Goal: Task Accomplishment & Management: Manage account settings

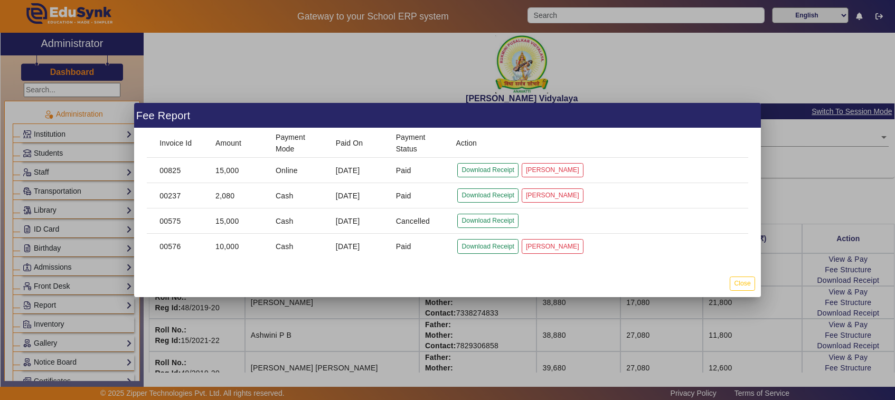
scroll to position [132, 0]
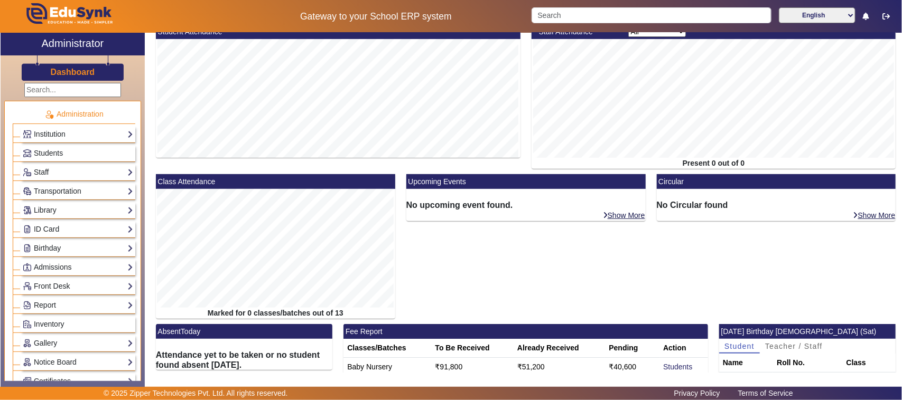
scroll to position [132, 0]
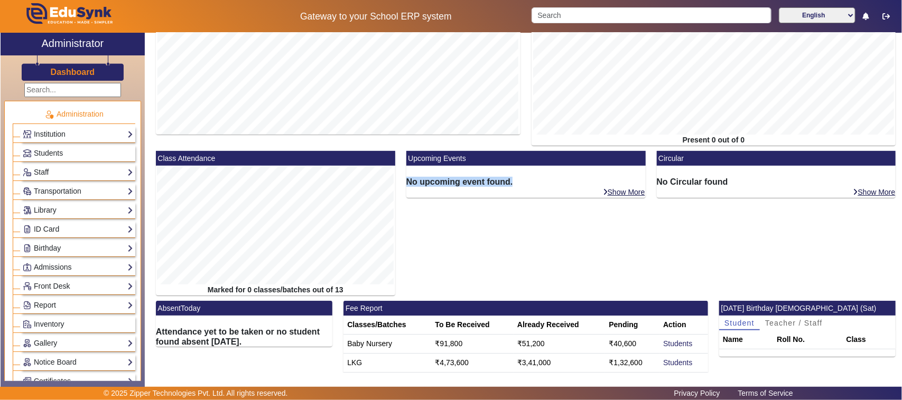
drag, startPoint x: 404, startPoint y: 183, endPoint x: 511, endPoint y: 180, distance: 106.7
click at [511, 180] on h6 "No upcoming event found." at bounding box center [525, 182] width 239 height 10
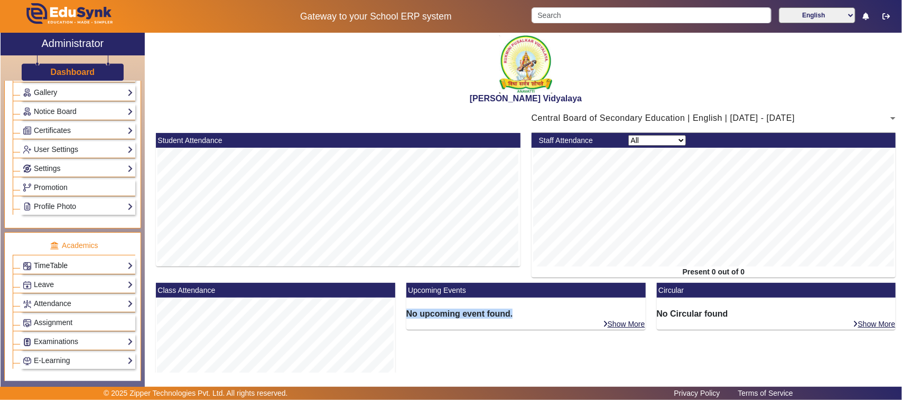
scroll to position [330, 0]
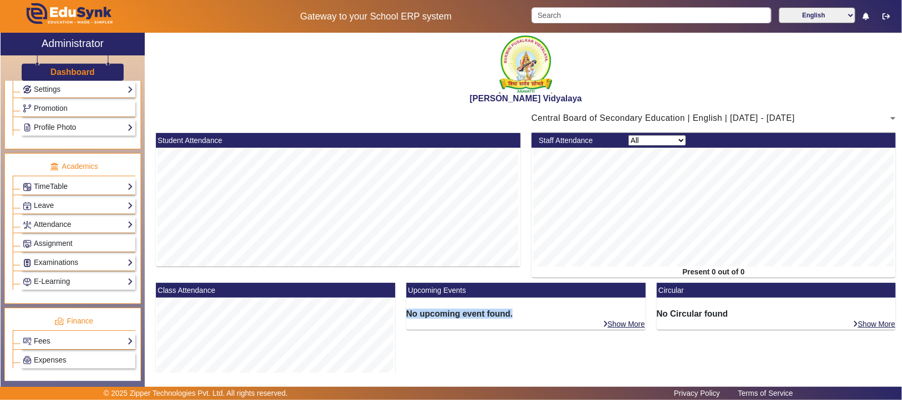
click at [43, 348] on link "Fees" at bounding box center [78, 341] width 110 height 12
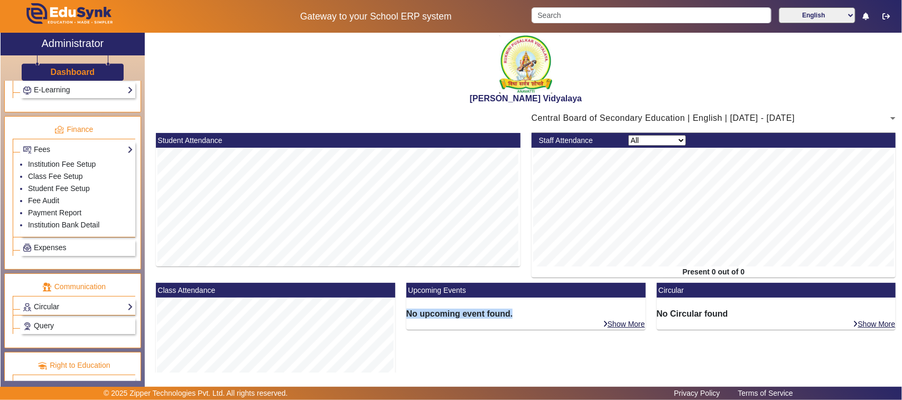
scroll to position [528, 0]
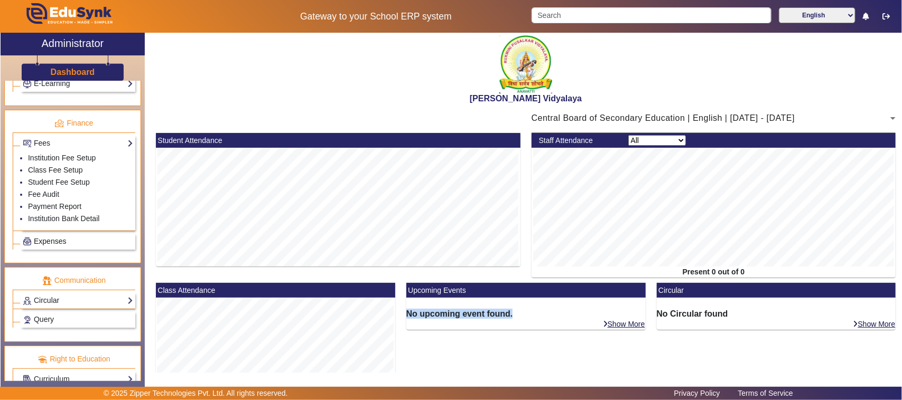
click at [53, 246] on span "Expenses" at bounding box center [50, 241] width 32 height 8
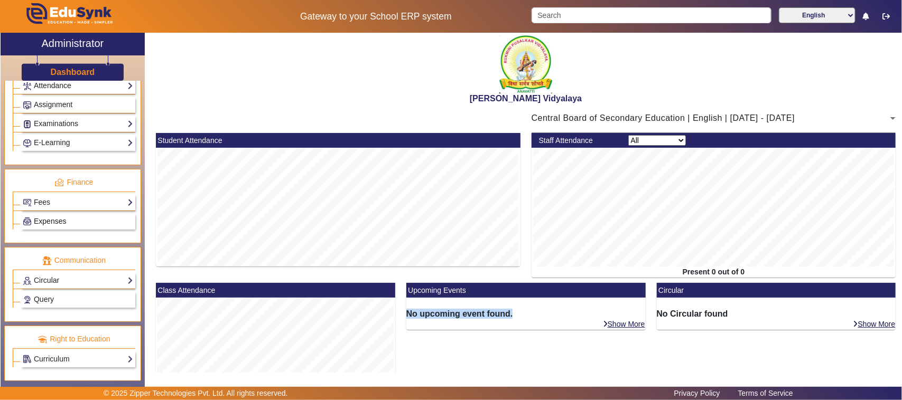
scroll to position [480, 0]
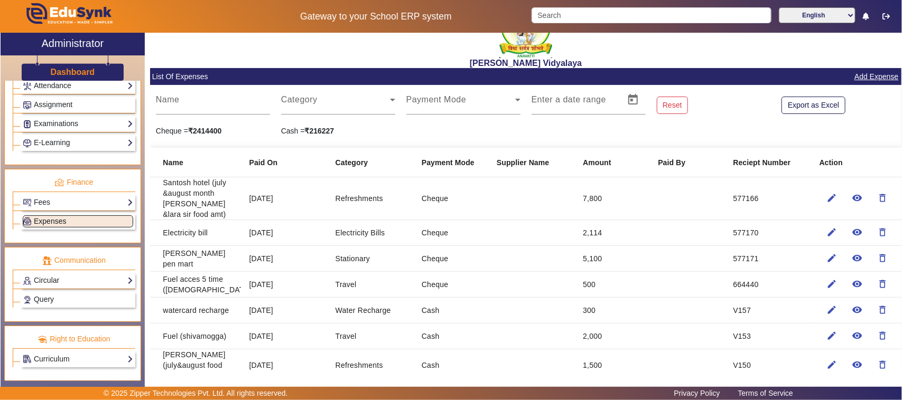
scroll to position [66, 0]
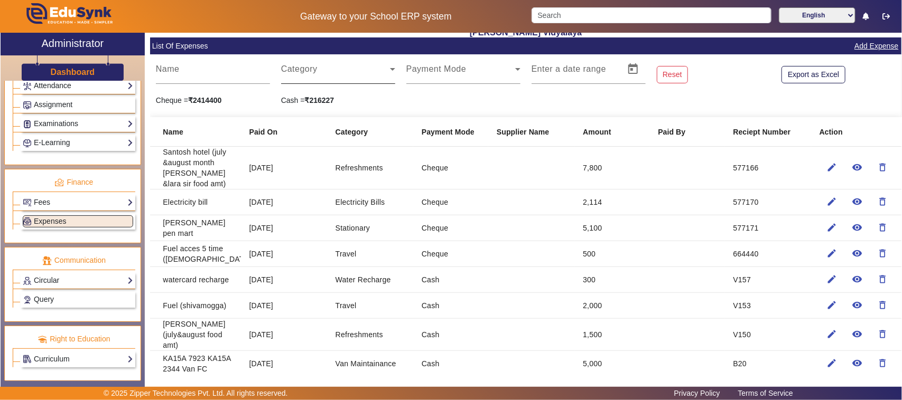
click at [320, 66] on div "Category" at bounding box center [338, 69] width 114 height 30
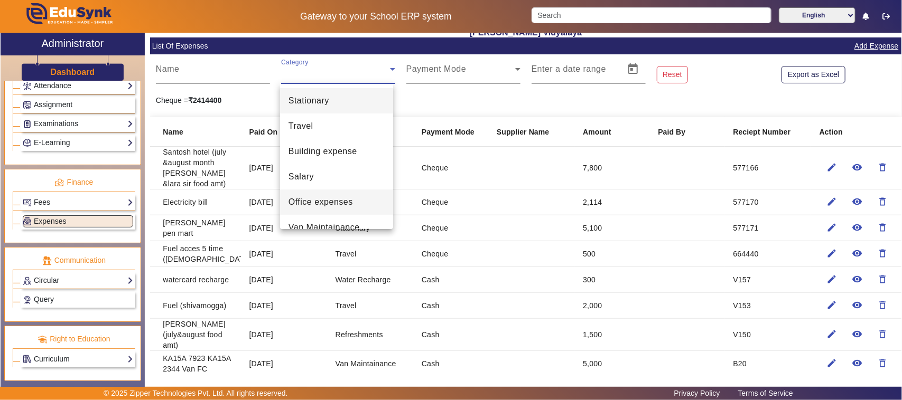
scroll to position [132, 0]
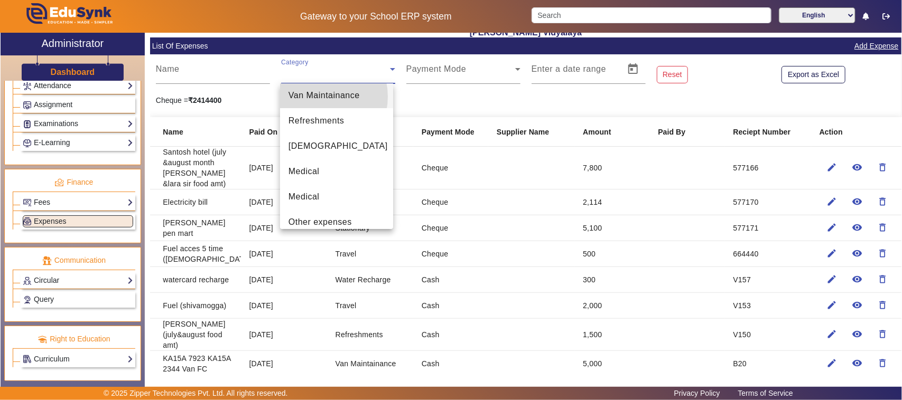
click at [317, 97] on span "Van Maintainance" at bounding box center [323, 95] width 71 height 13
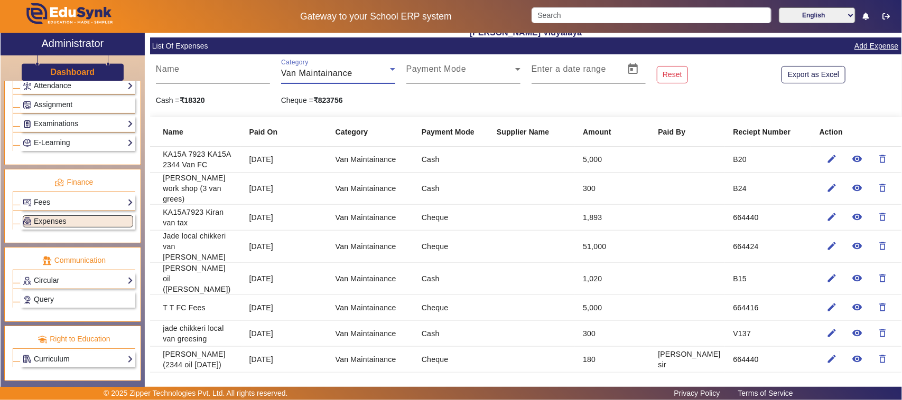
scroll to position [130, 0]
click at [828, 244] on mat-icon "edit" at bounding box center [832, 246] width 11 height 11
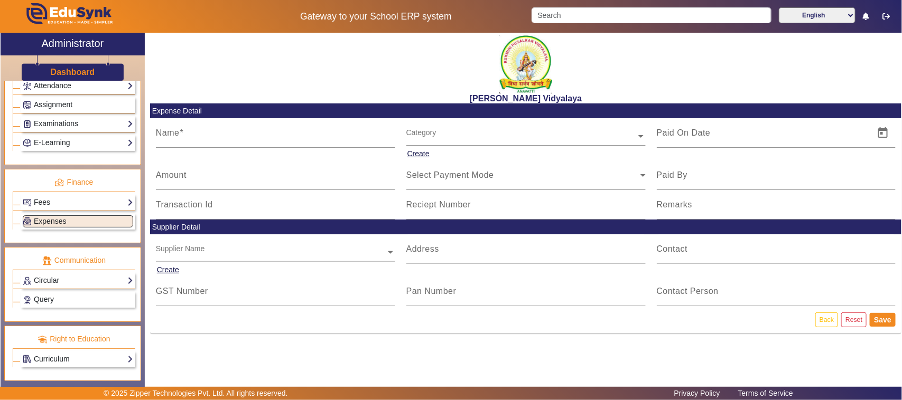
type input "Jade local chikkeri van disel bill"
type input "11/08/2025"
type input "51000"
type input "664424"
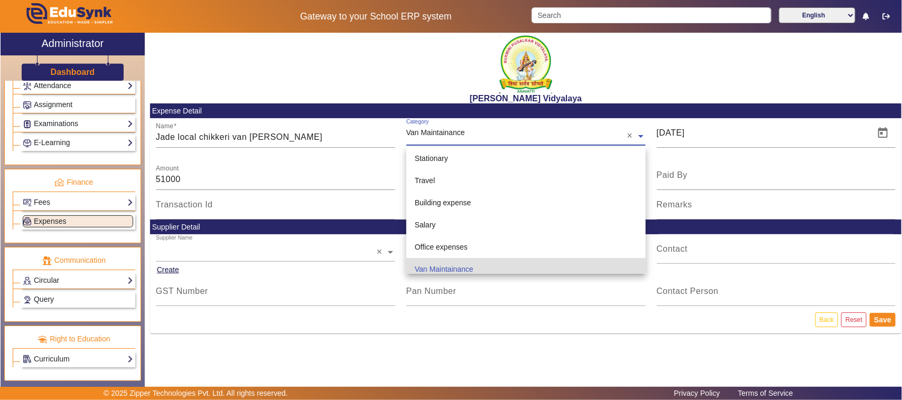
click at [423, 130] on span "Van Maintainance" at bounding box center [435, 132] width 59 height 8
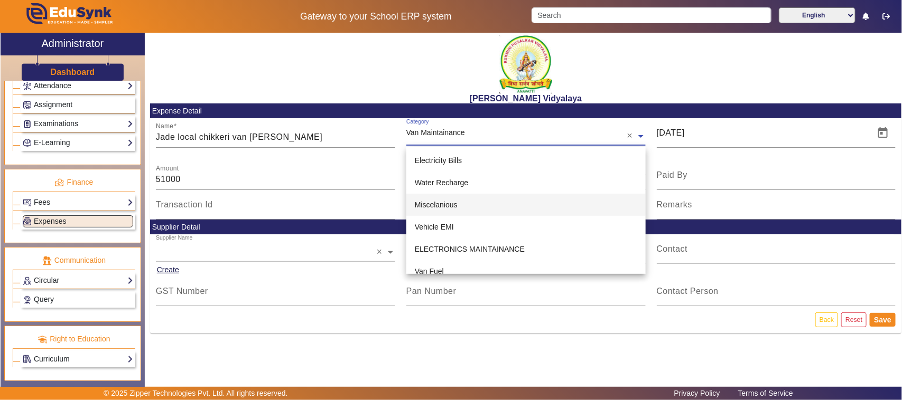
scroll to position [243, 0]
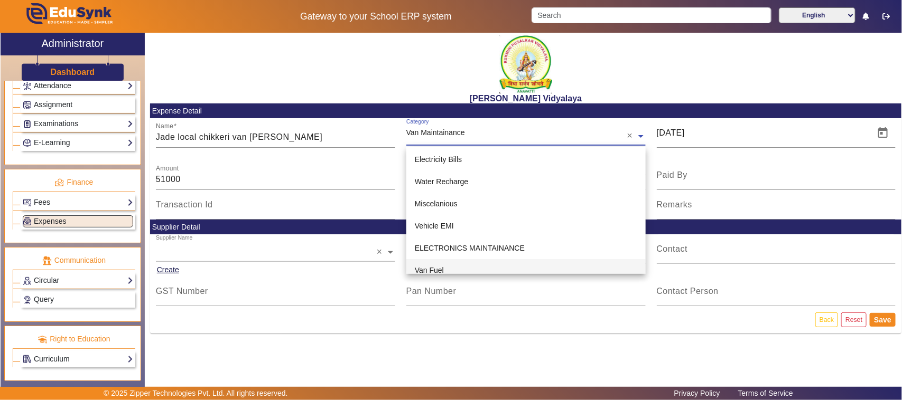
click at [429, 268] on span "Van Fuel" at bounding box center [429, 270] width 29 height 8
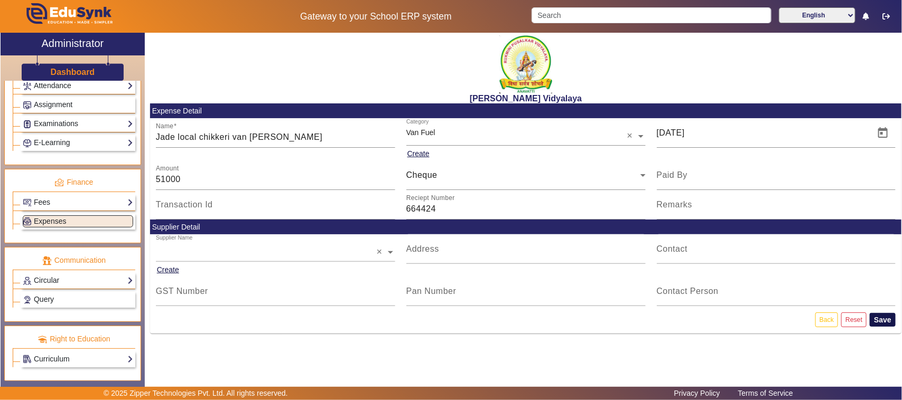
click at [878, 321] on button "Save" at bounding box center [883, 320] width 26 height 14
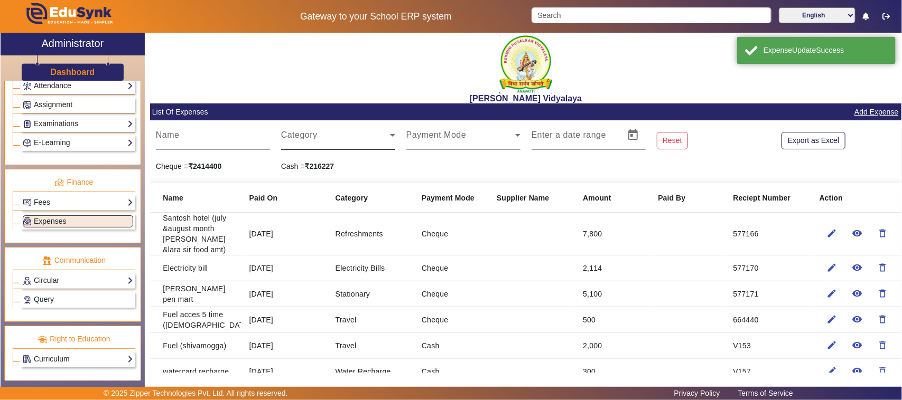
click at [304, 146] on div "Category" at bounding box center [338, 135] width 114 height 30
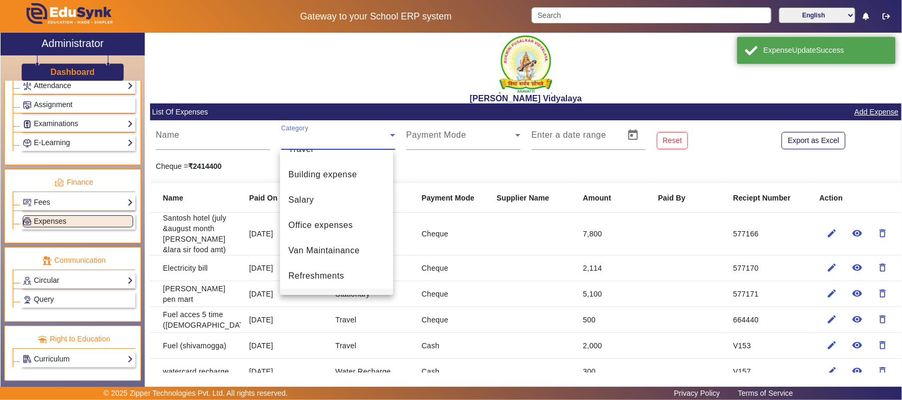
scroll to position [66, 0]
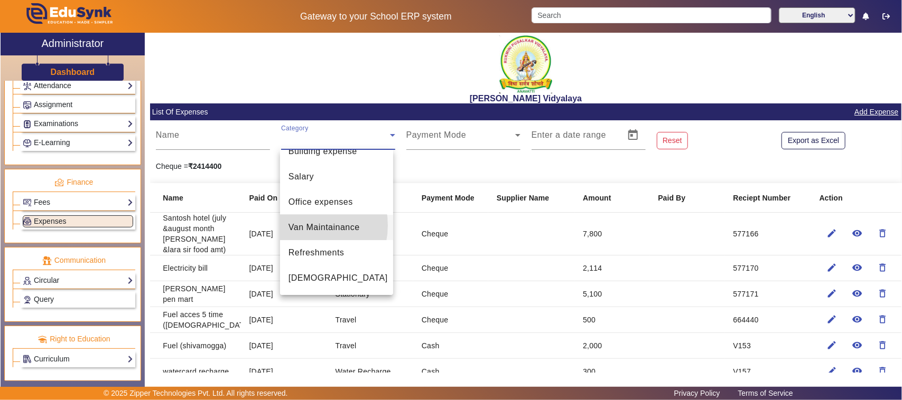
click at [302, 226] on span "Van Maintainance" at bounding box center [323, 227] width 71 height 13
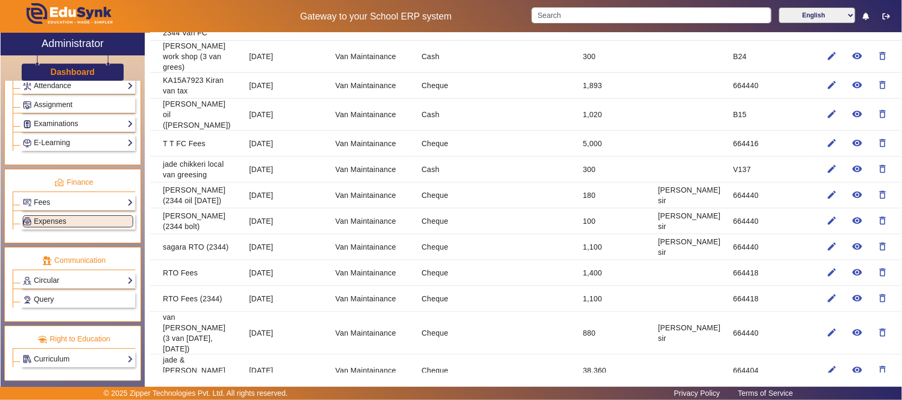
scroll to position [264, 0]
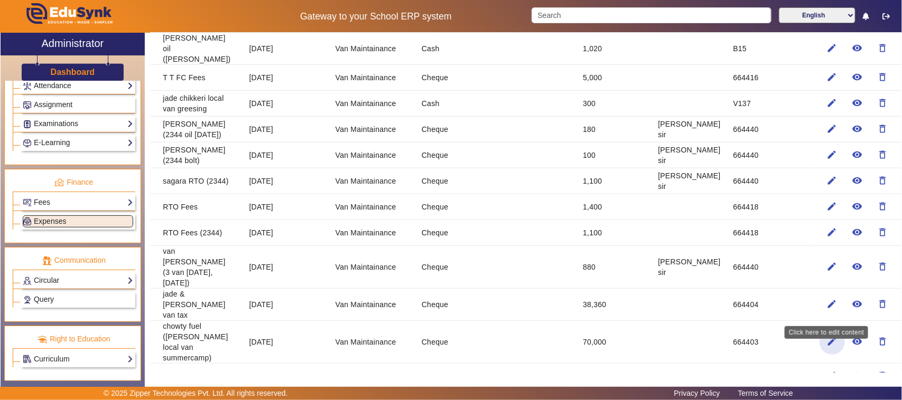
click at [827, 337] on mat-icon "edit" at bounding box center [832, 342] width 11 height 11
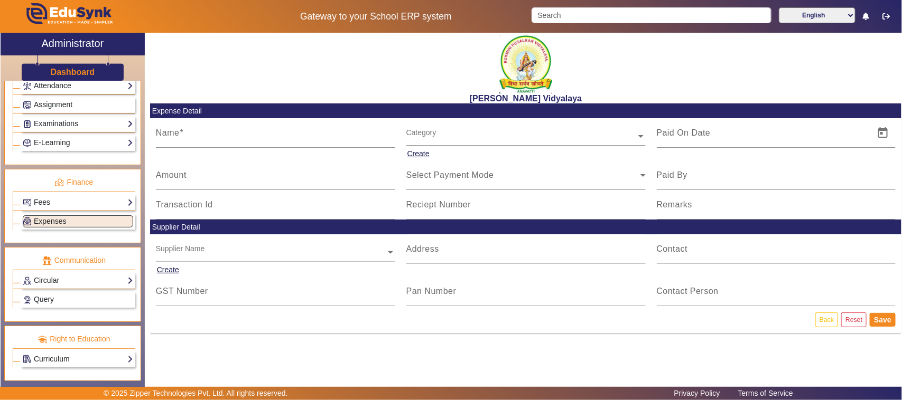
type input "chowty fuel (jade chikkeri local van summercamp)"
type input "07/07/2025"
type input "70000"
type input "664403"
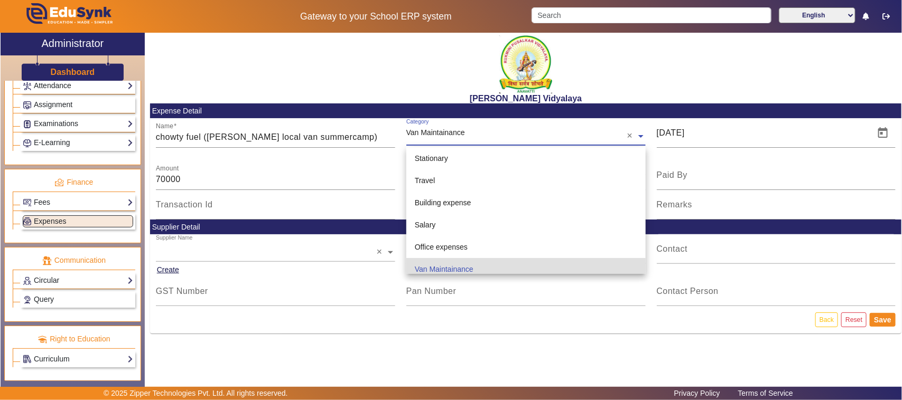
click at [429, 133] on input "text" at bounding box center [525, 136] width 239 height 11
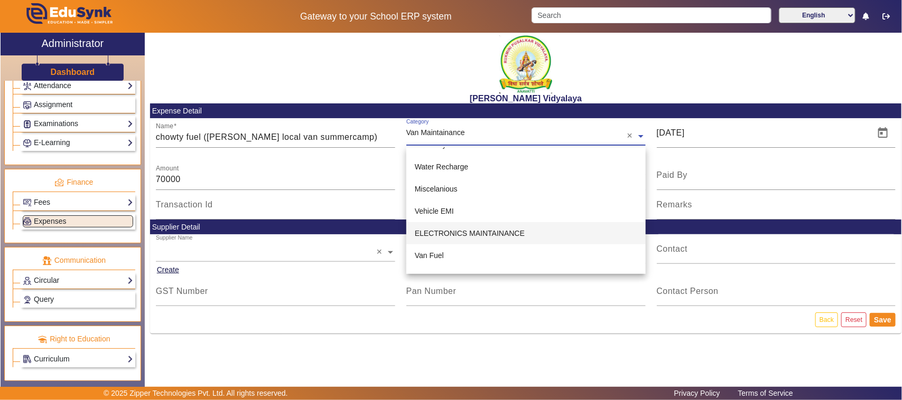
scroll to position [273, 0]
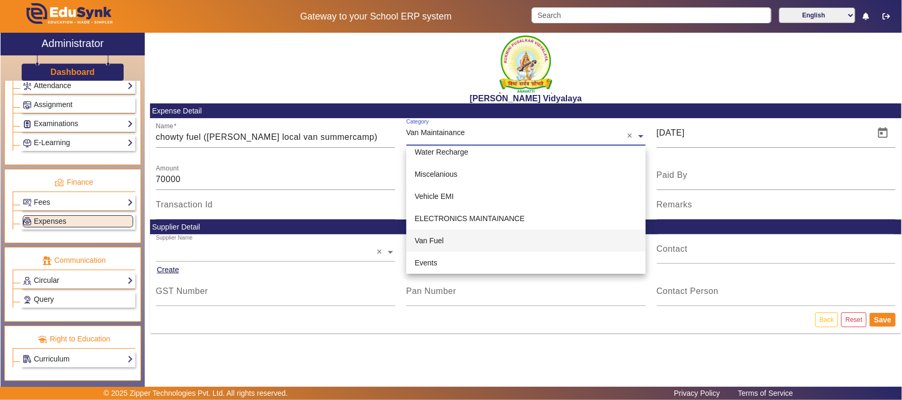
click at [435, 243] on span "Van Fuel" at bounding box center [429, 241] width 29 height 8
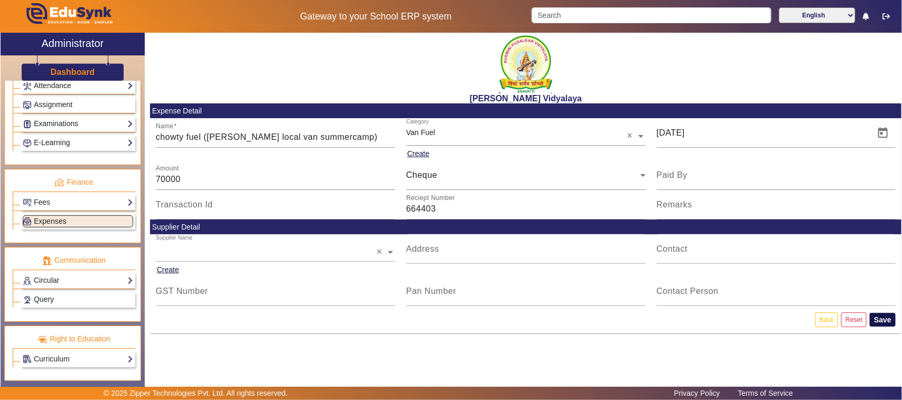
click at [881, 318] on button "Save" at bounding box center [883, 320] width 26 height 14
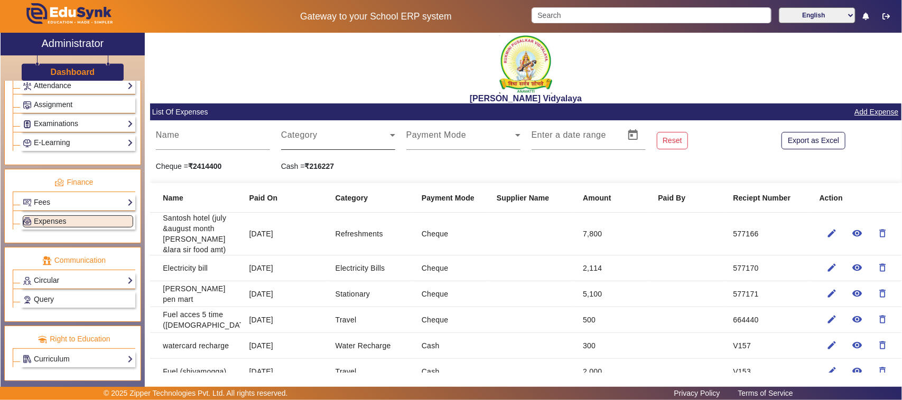
click at [297, 141] on span at bounding box center [335, 139] width 109 height 13
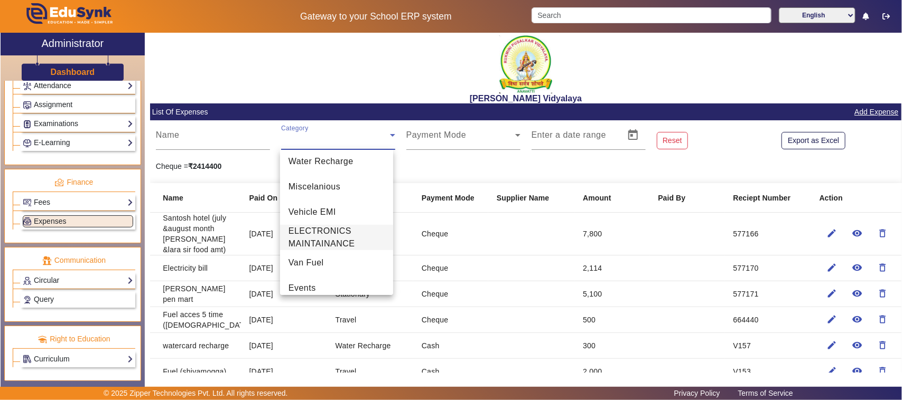
scroll to position [319, 0]
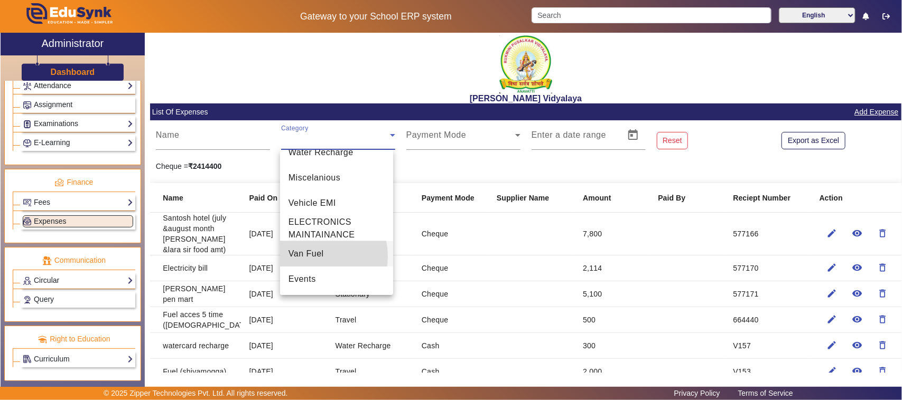
click at [308, 256] on span "Van Fuel" at bounding box center [305, 254] width 35 height 13
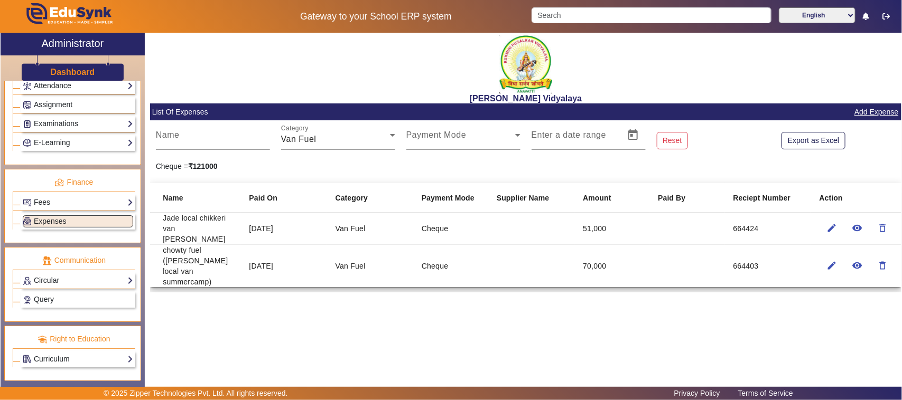
click at [865, 111] on link "Add Expense" at bounding box center [876, 112] width 46 height 13
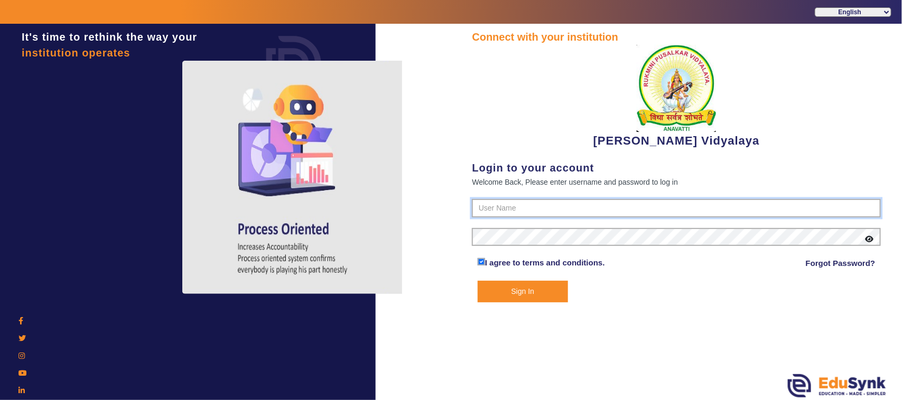
type input "1236547891"
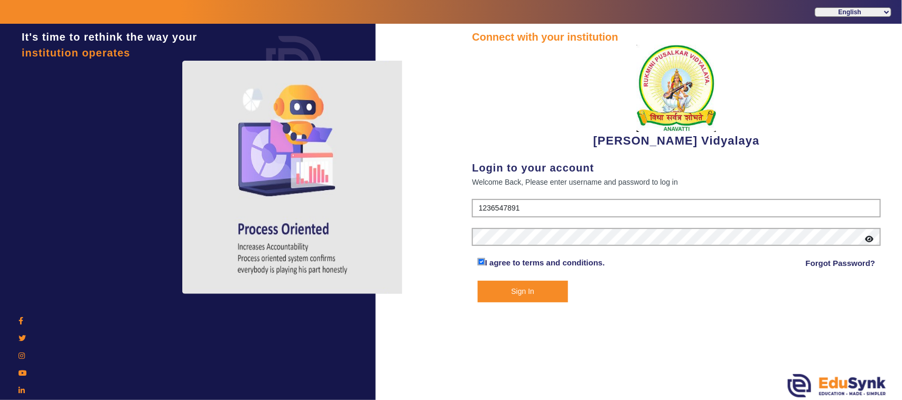
click at [524, 293] on button "Sign In" at bounding box center [523, 292] width 90 height 22
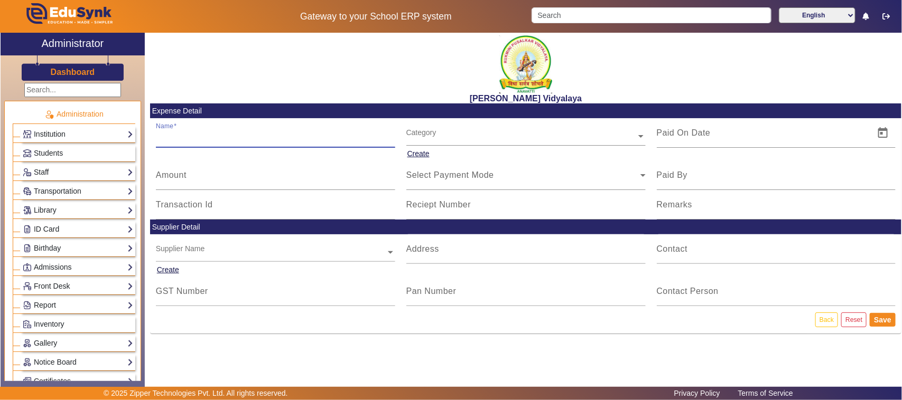
click at [188, 139] on input "Name" at bounding box center [275, 137] width 239 height 13
click at [185, 135] on input "Name" at bounding box center [275, 137] width 239 height 13
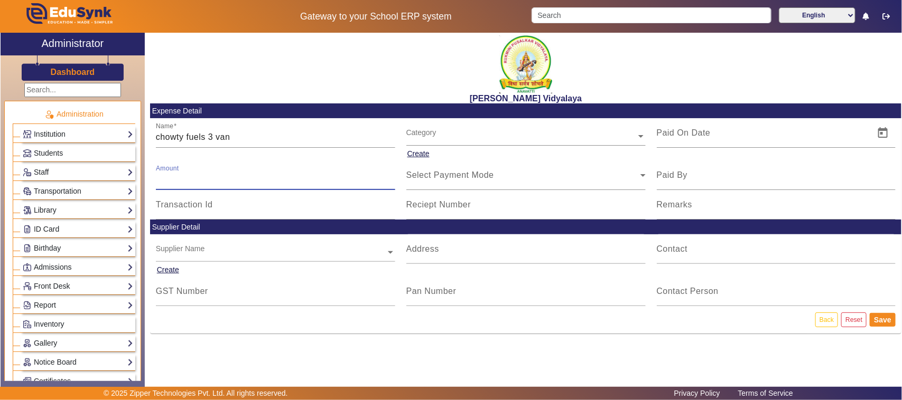
click at [189, 180] on input "Amount" at bounding box center [275, 179] width 239 height 13
click at [237, 138] on input "chowty fuels 3 van" at bounding box center [275, 137] width 239 height 13
type input "chowty fuels chikkeri local jade van"
click at [182, 180] on mat-label "Amount" at bounding box center [171, 175] width 31 height 9
click at [182, 180] on input "Amount" at bounding box center [275, 179] width 239 height 13
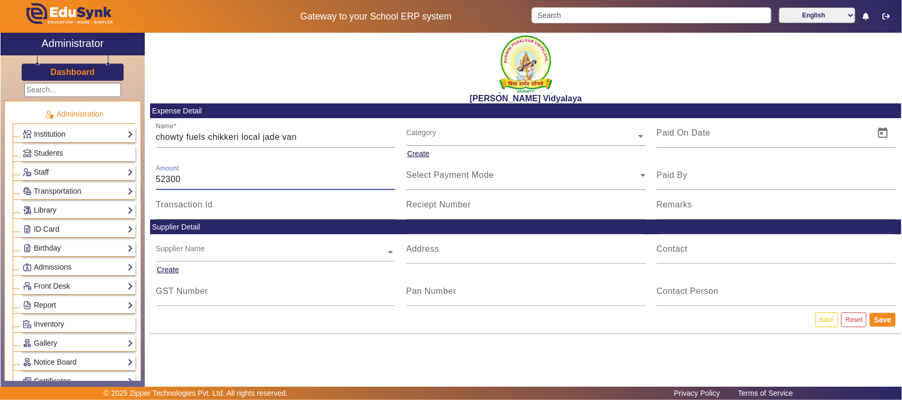
type input "52300"
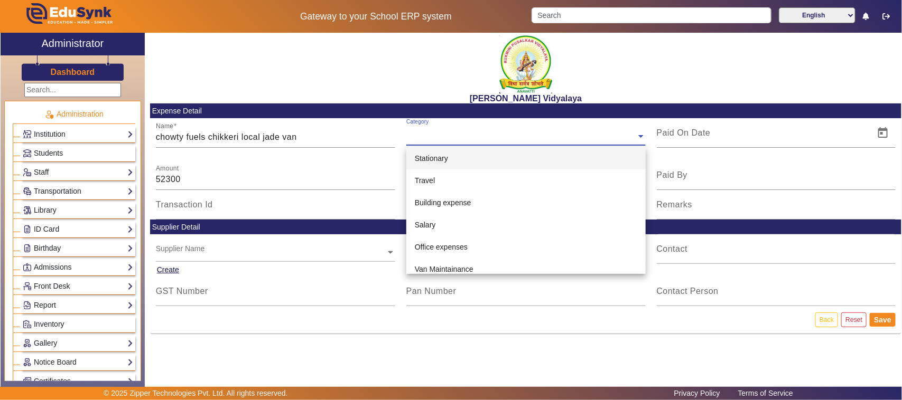
click at [442, 136] on input "text" at bounding box center [525, 136] width 239 height 11
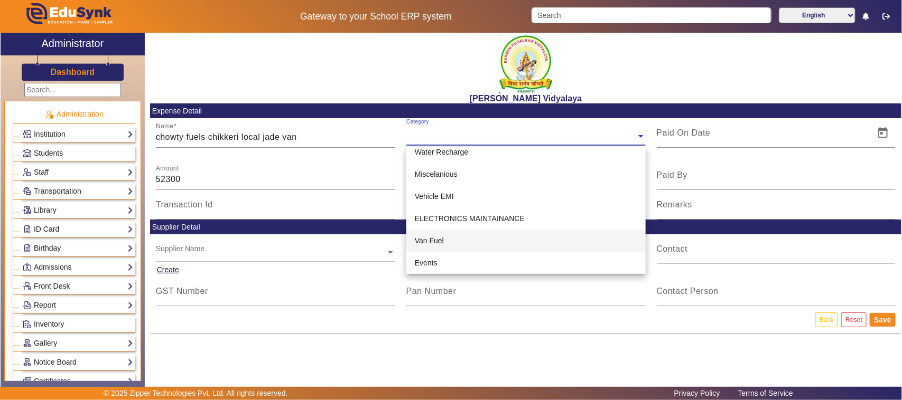
click at [431, 239] on span "Van Fuel" at bounding box center [429, 241] width 29 height 8
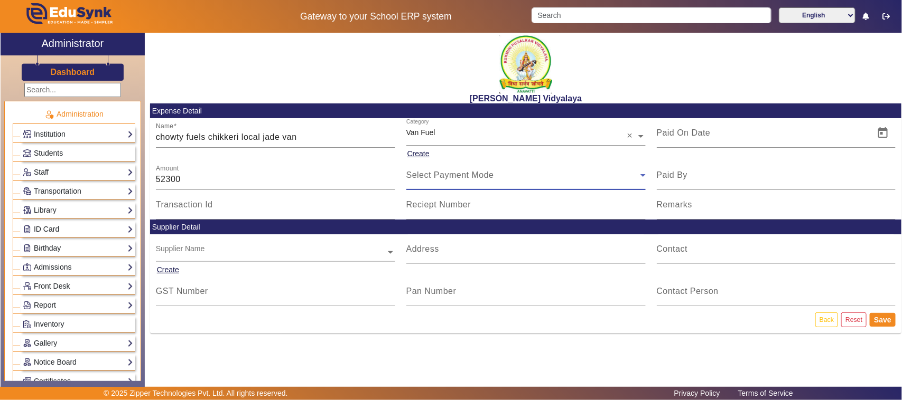
click at [434, 175] on span "Select Payment Mode" at bounding box center [450, 175] width 88 height 9
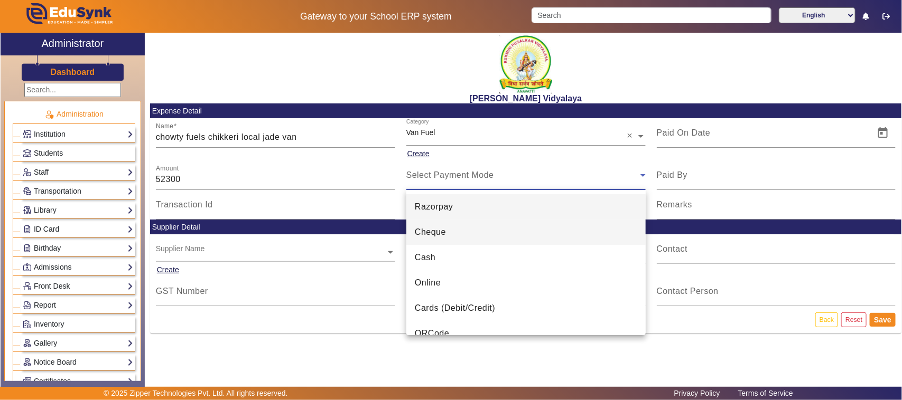
click at [435, 233] on span "Cheque" at bounding box center [430, 232] width 31 height 13
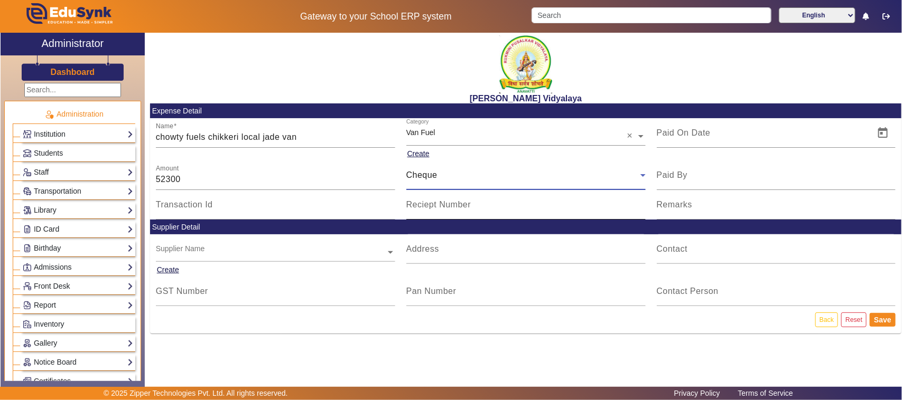
click at [438, 212] on input "Reciept Number" at bounding box center [525, 209] width 239 height 13
type input "577175"
click at [879, 132] on span "Open calendar" at bounding box center [882, 132] width 25 height 25
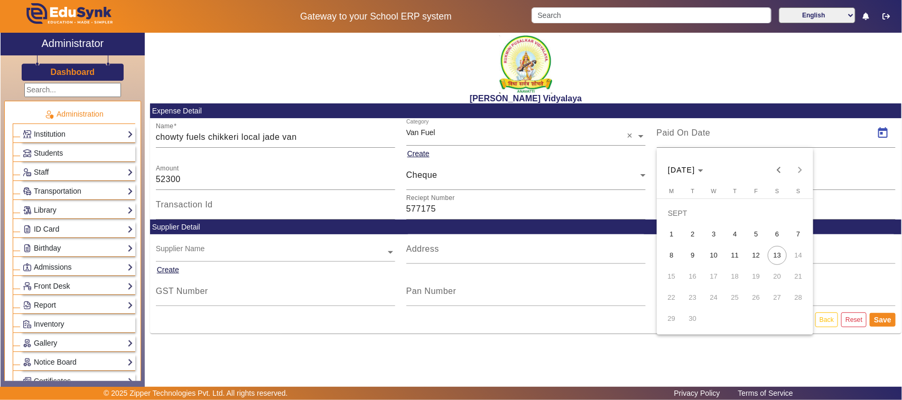
click at [758, 258] on span "12" at bounding box center [755, 255] width 19 height 19
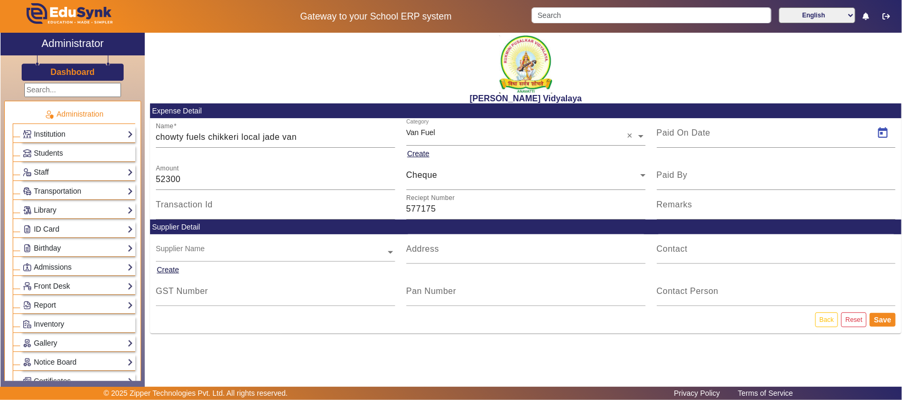
type input "12/09/2025"
click at [881, 321] on button "Save" at bounding box center [883, 320] width 26 height 14
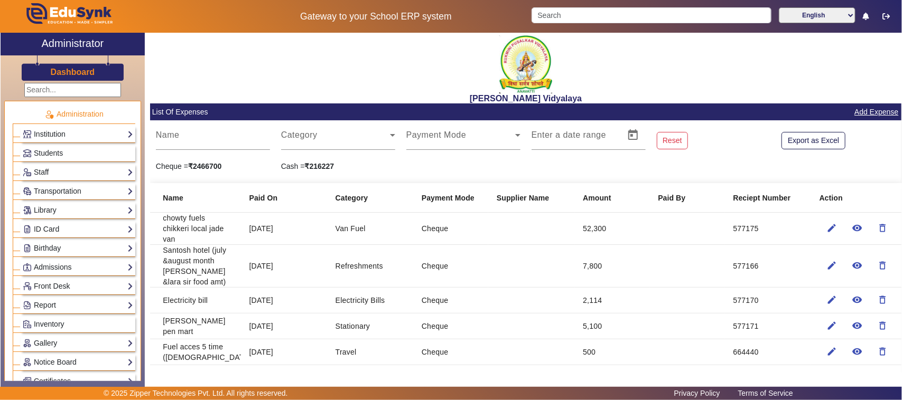
click at [870, 108] on link "Add Expense" at bounding box center [876, 112] width 46 height 13
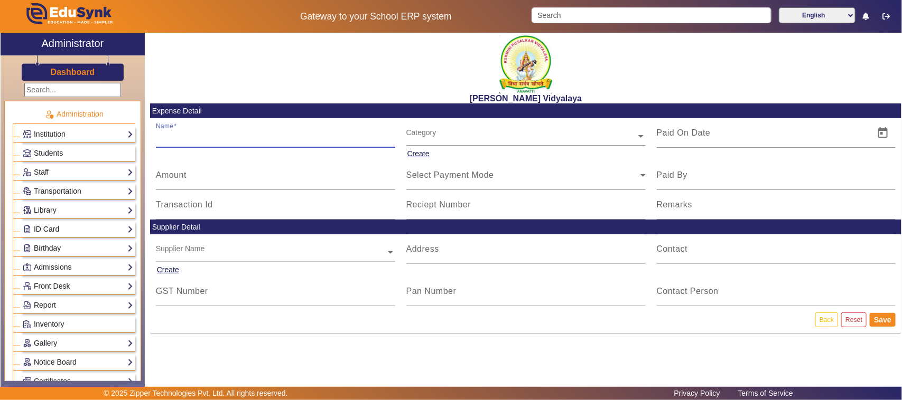
click at [185, 135] on input "Name" at bounding box center [275, 137] width 239 height 13
type input "krishan janmashtmi LKG UKG"
click at [186, 178] on mat-label "Amount" at bounding box center [171, 175] width 31 height 9
click at [186, 178] on input "Amount" at bounding box center [275, 179] width 239 height 13
type input "5500"
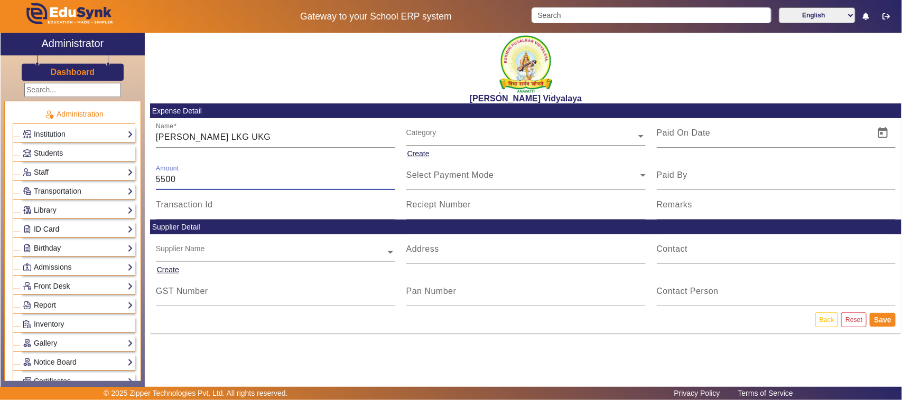
click at [420, 133] on input "text" at bounding box center [525, 136] width 239 height 11
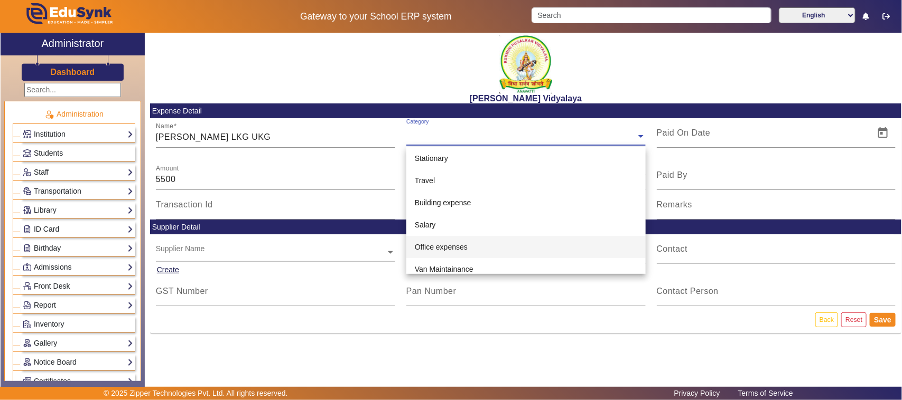
scroll to position [264, 0]
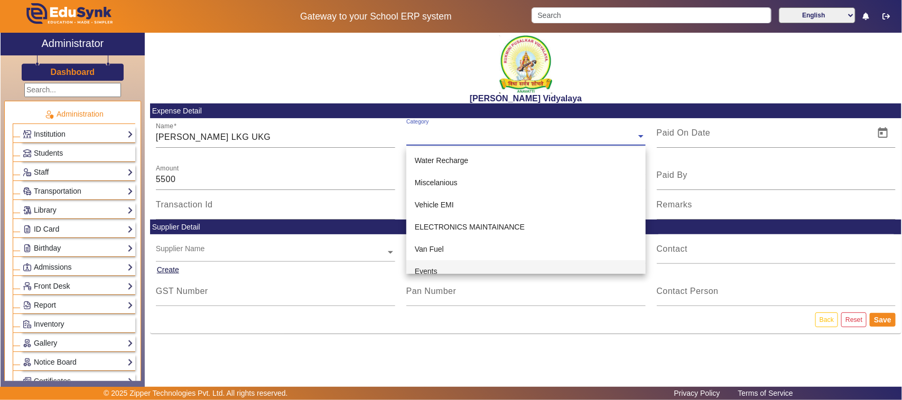
click at [438, 268] on div "Events" at bounding box center [525, 271] width 239 height 22
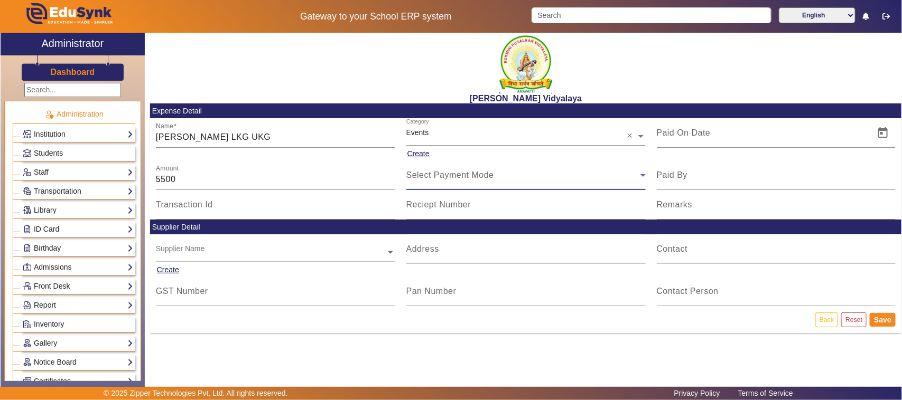
click at [434, 172] on span "Select Payment Mode" at bounding box center [450, 175] width 88 height 9
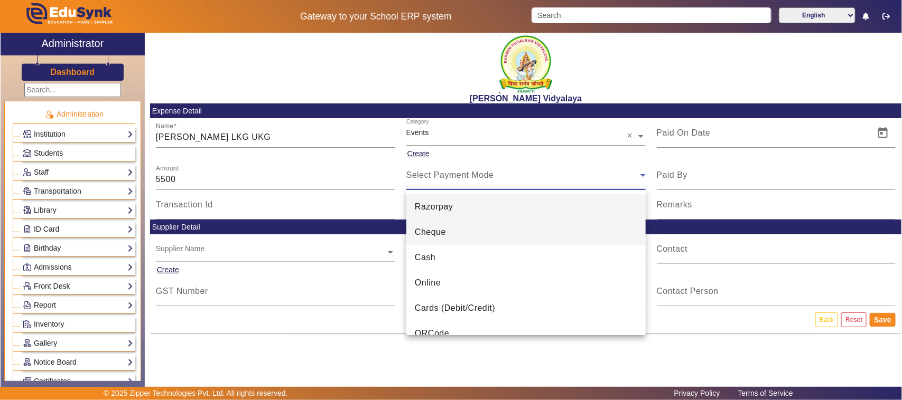
click at [437, 234] on span "Cheque" at bounding box center [430, 232] width 31 height 13
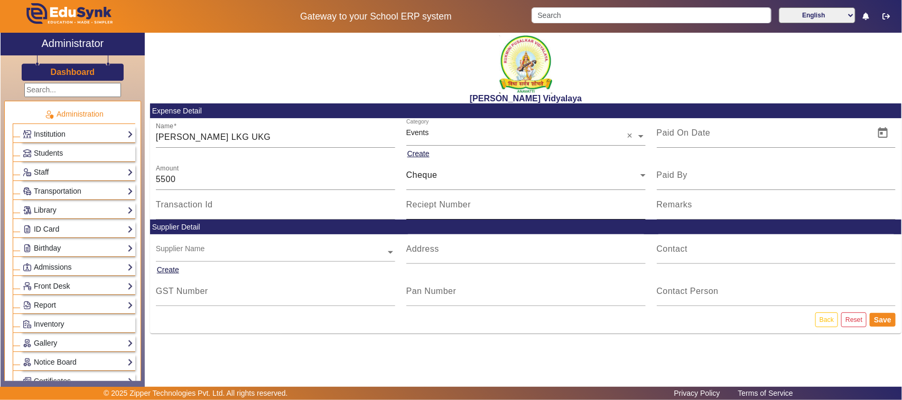
click at [435, 205] on mat-label "Reciept Number" at bounding box center [438, 204] width 65 height 9
click at [435, 205] on input "Reciept Number" at bounding box center [525, 209] width 239 height 13
type input "577176"
click at [882, 133] on span "Open calendar" at bounding box center [882, 132] width 25 height 25
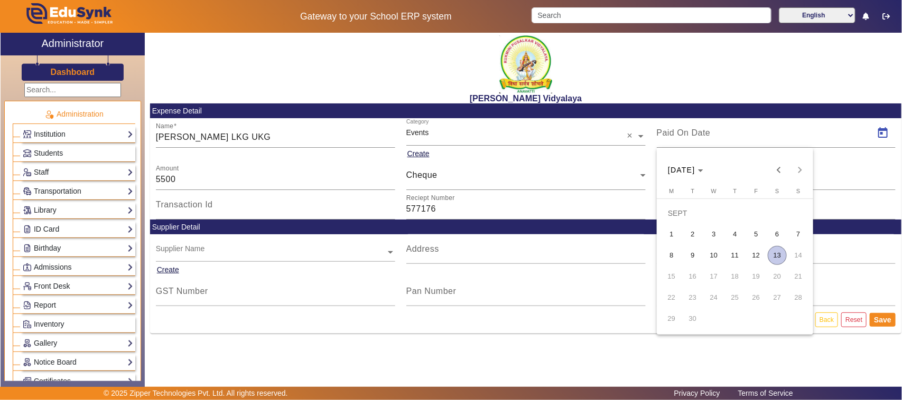
click at [777, 254] on span "13" at bounding box center [777, 255] width 19 height 19
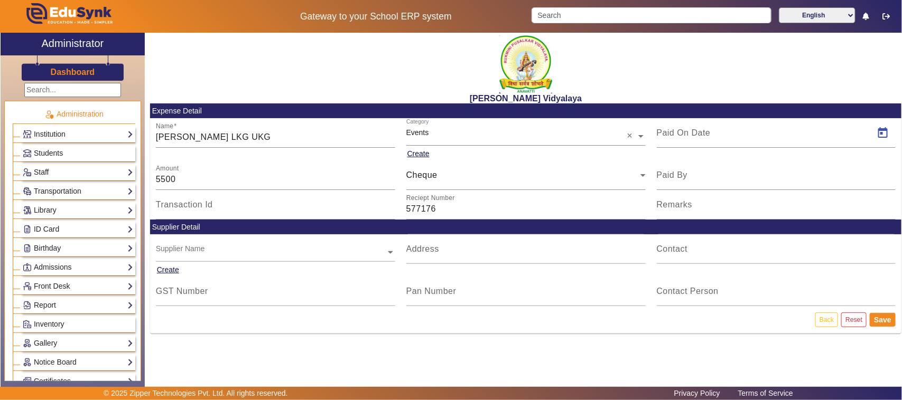
type input "13/09/2025"
click at [882, 320] on button "Save" at bounding box center [883, 320] width 26 height 14
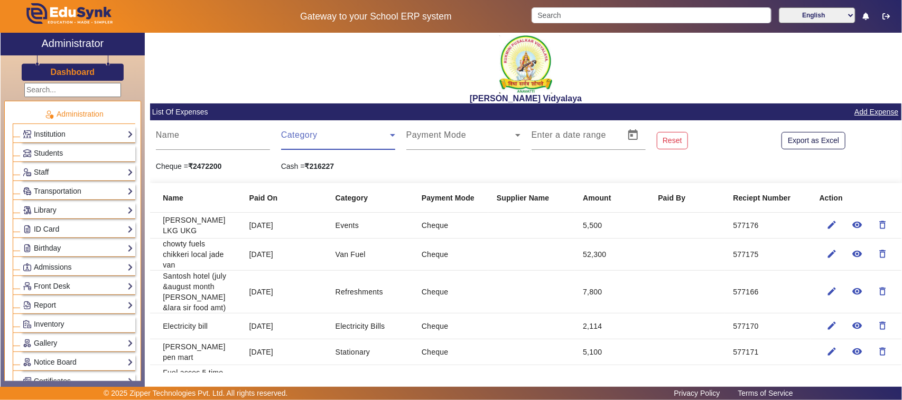
click at [306, 135] on span at bounding box center [335, 139] width 109 height 13
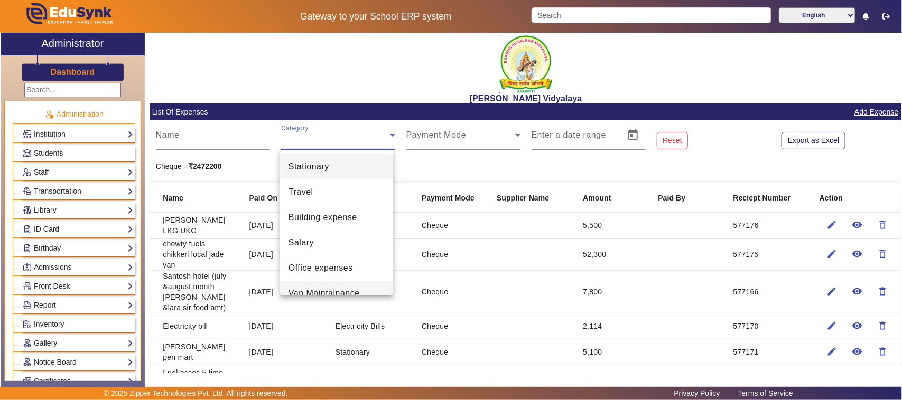
click at [307, 292] on span "Van Maintainance" at bounding box center [323, 293] width 71 height 13
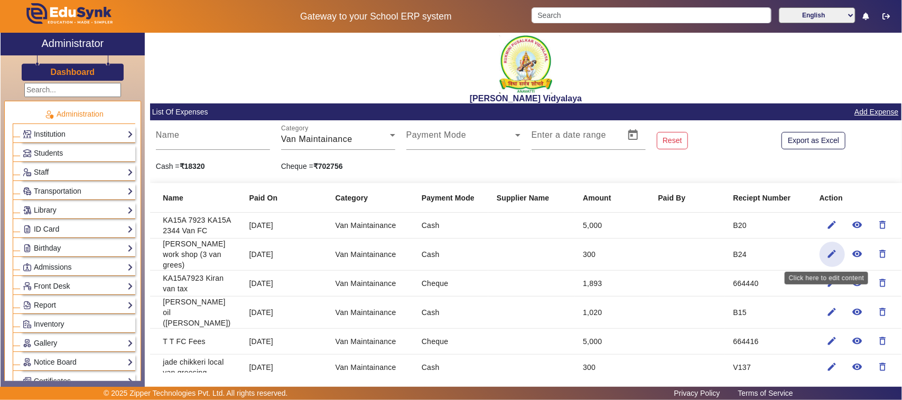
click at [830, 256] on mat-icon "edit" at bounding box center [832, 254] width 11 height 11
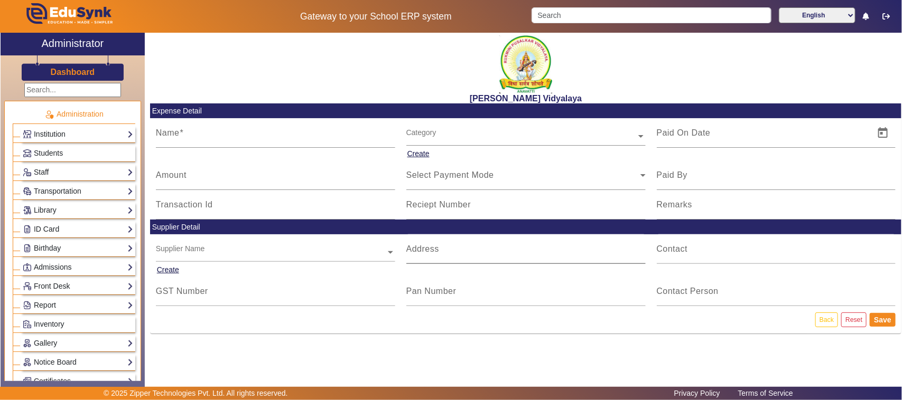
type input "shree basweshwar tyre work shop (3 van grees)"
type input "28/08/2025"
type input "300"
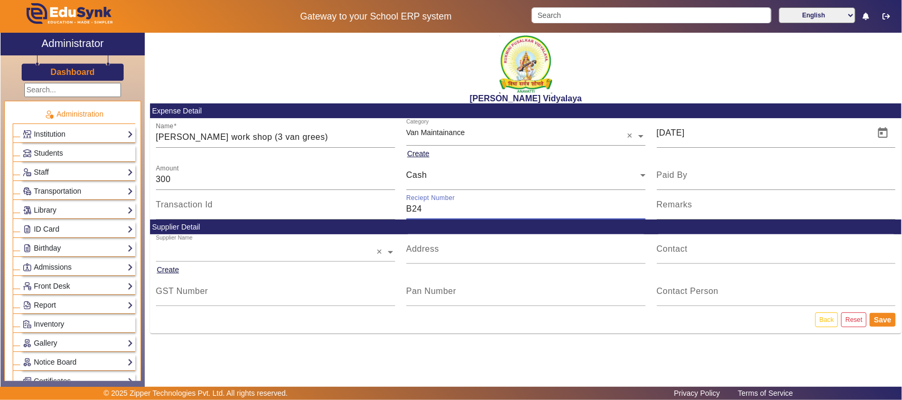
click at [429, 209] on input "B24" at bounding box center [525, 209] width 239 height 13
type input "B13"
click at [885, 321] on button "Save" at bounding box center [883, 320] width 26 height 14
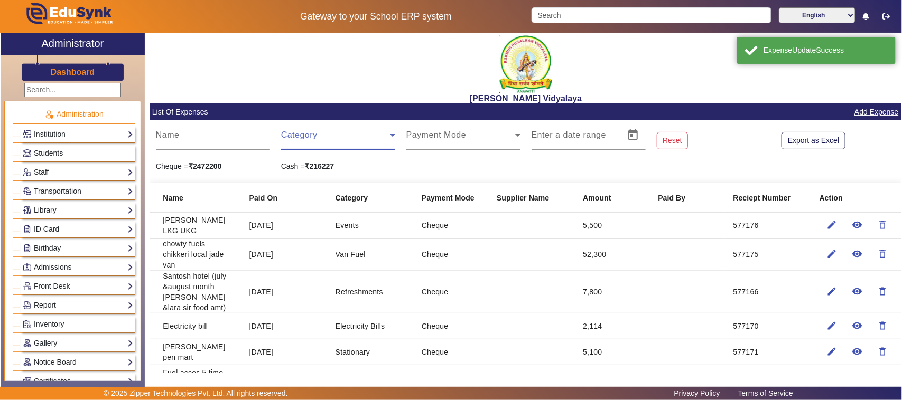
click at [302, 136] on span at bounding box center [335, 139] width 109 height 13
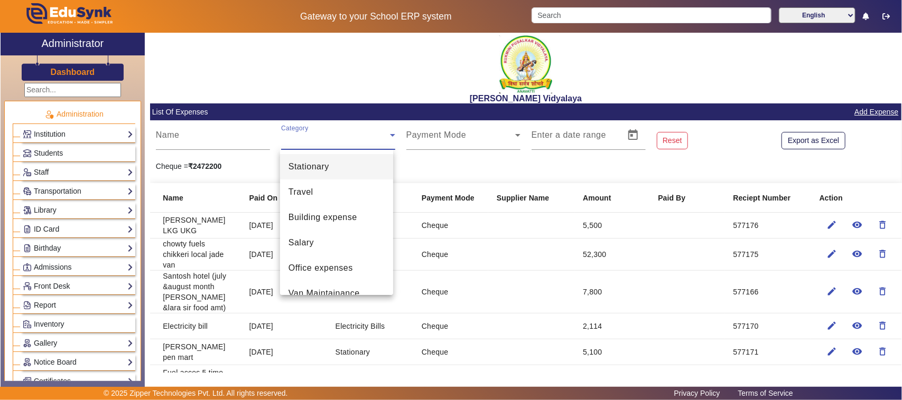
click at [310, 289] on span "Van Maintainance" at bounding box center [323, 293] width 71 height 13
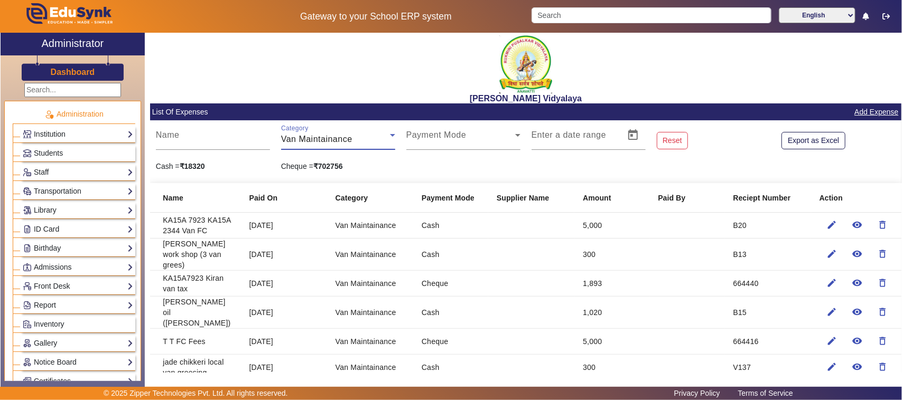
scroll to position [11, 0]
click at [829, 310] on mat-icon "edit" at bounding box center [832, 312] width 11 height 11
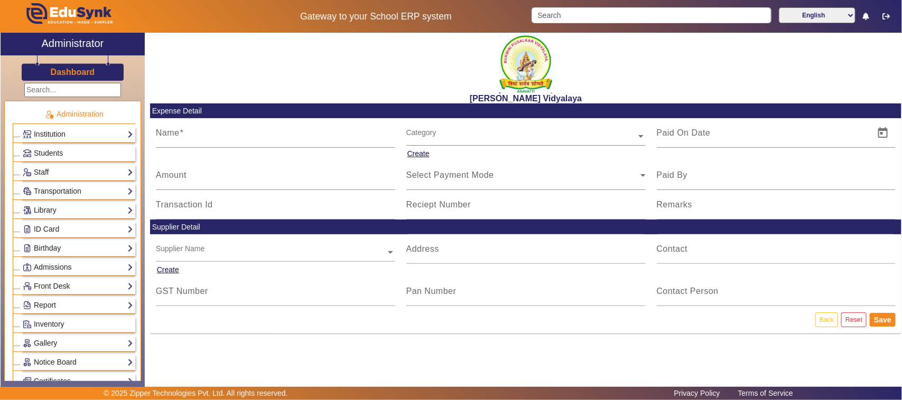
type input "Gajanan oil (kumar van)"
type input "05/08/2025"
type input "1020"
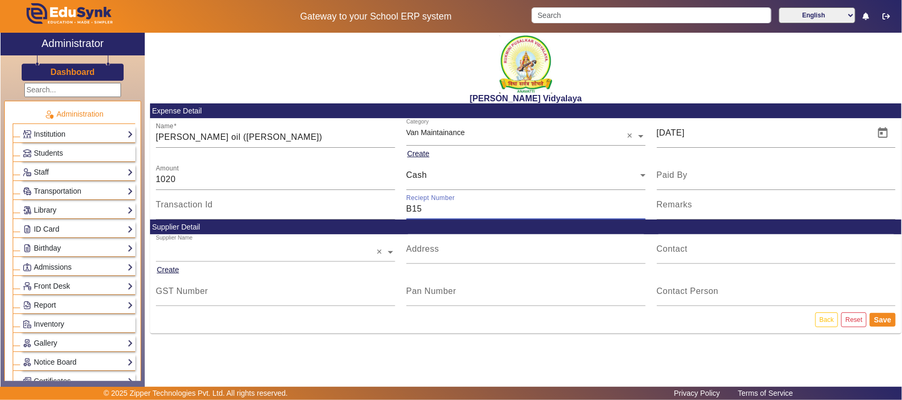
click at [428, 211] on input "B15" at bounding box center [525, 209] width 239 height 13
type input "B09"
click at [885, 321] on button "Save" at bounding box center [883, 320] width 26 height 14
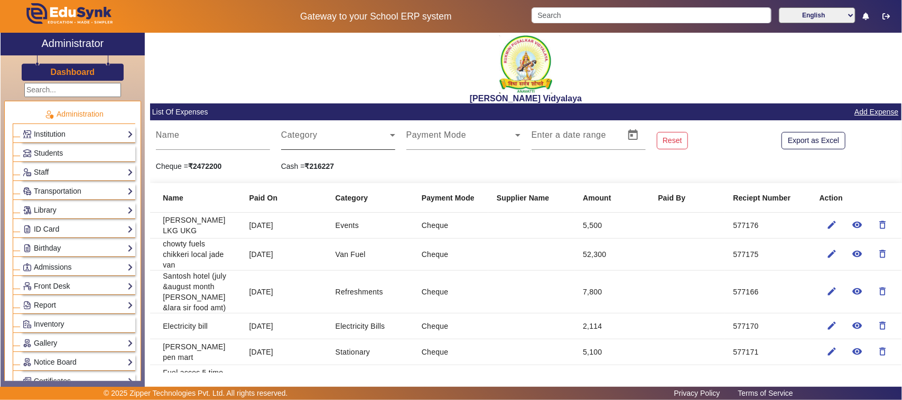
click at [317, 140] on span at bounding box center [335, 139] width 109 height 13
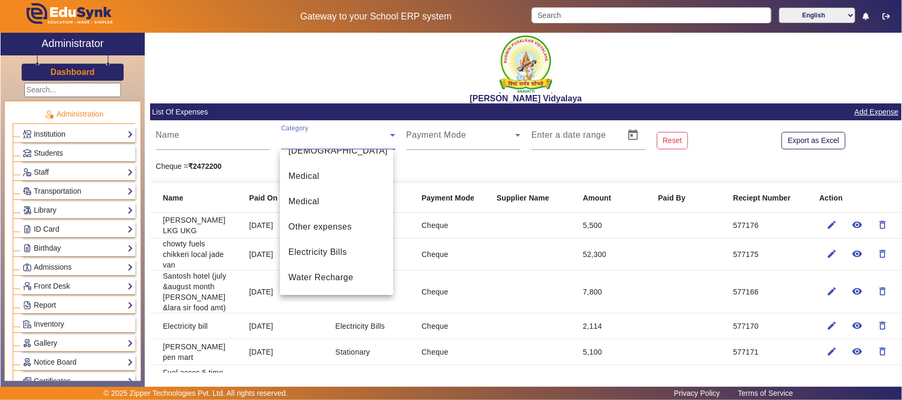
scroll to position [253, 0]
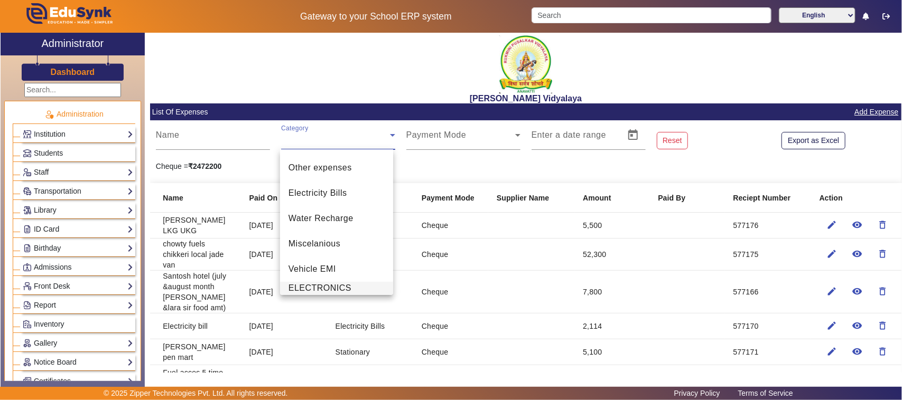
click at [323, 286] on span "ELECTRONICS MAINTAINANCE" at bounding box center [336, 294] width 96 height 25
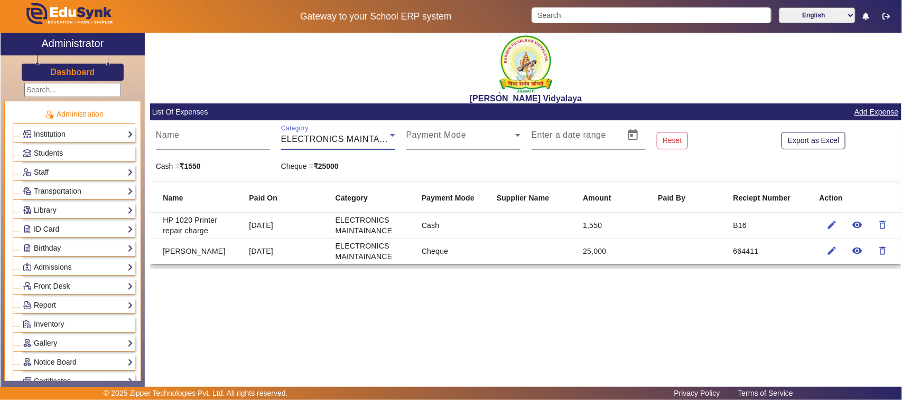
scroll to position [265, 0]
click at [836, 226] on mat-icon "edit" at bounding box center [832, 225] width 11 height 11
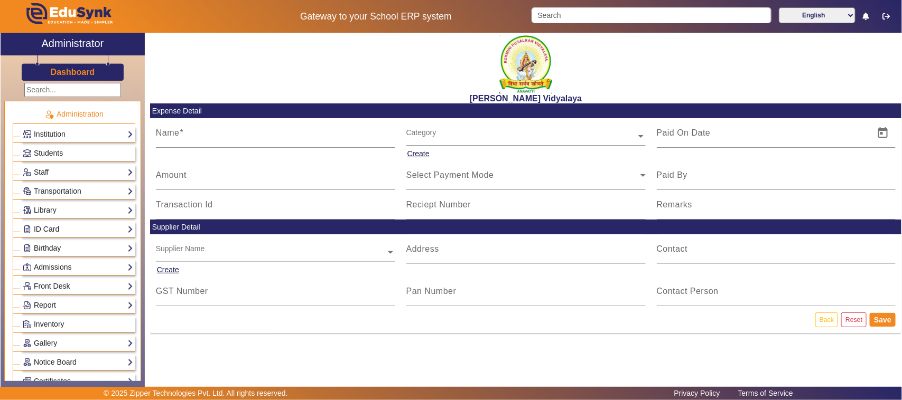
type input "HP 1020 Printer repair charge"
type input "06/08/2025"
type input "1550"
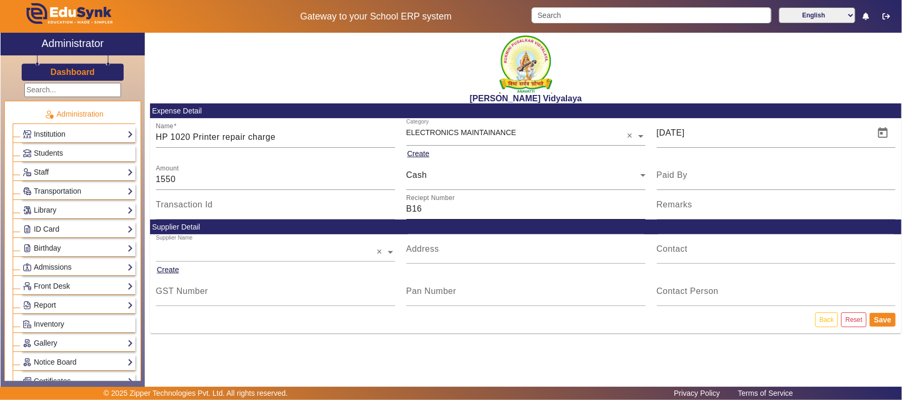
click at [428, 207] on input "B16" at bounding box center [525, 209] width 239 height 13
type input "B10"
click at [878, 321] on button "Save" at bounding box center [883, 320] width 26 height 14
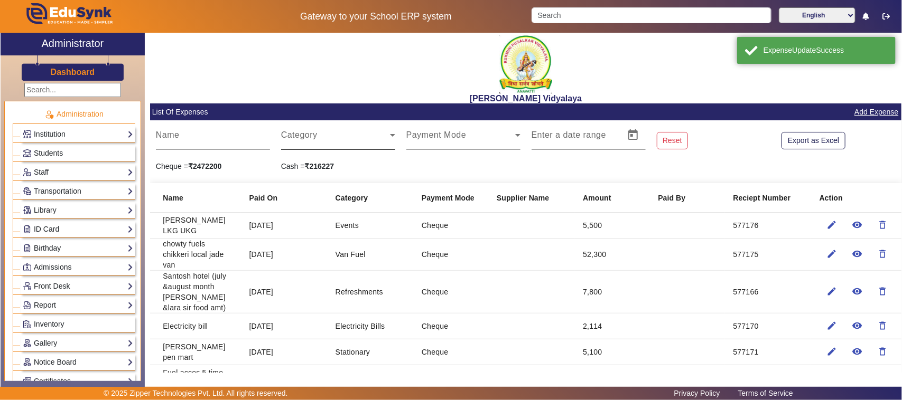
click at [307, 138] on span at bounding box center [335, 139] width 109 height 13
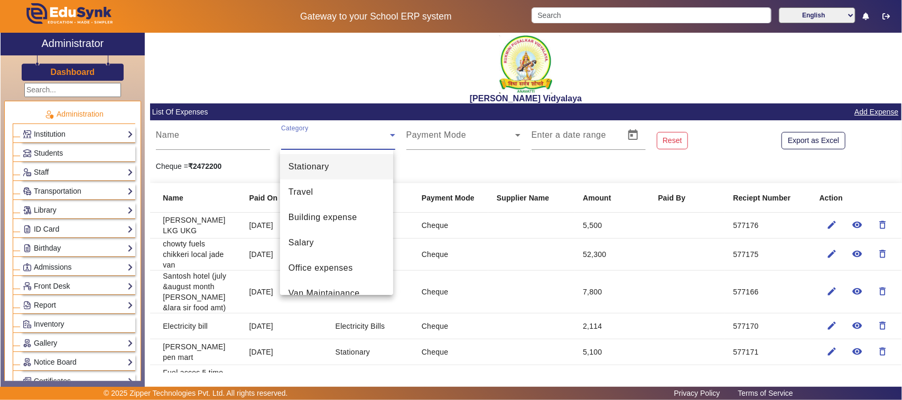
click at [320, 169] on span "Stationary" at bounding box center [308, 167] width 41 height 13
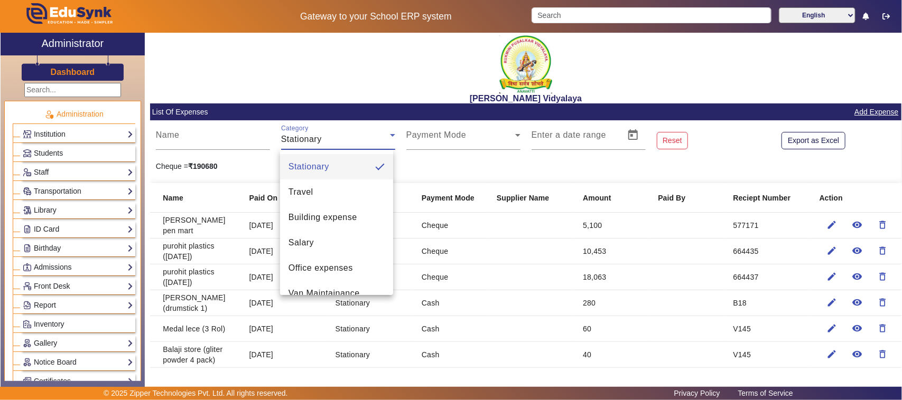
click at [304, 297] on div at bounding box center [451, 200] width 902 height 400
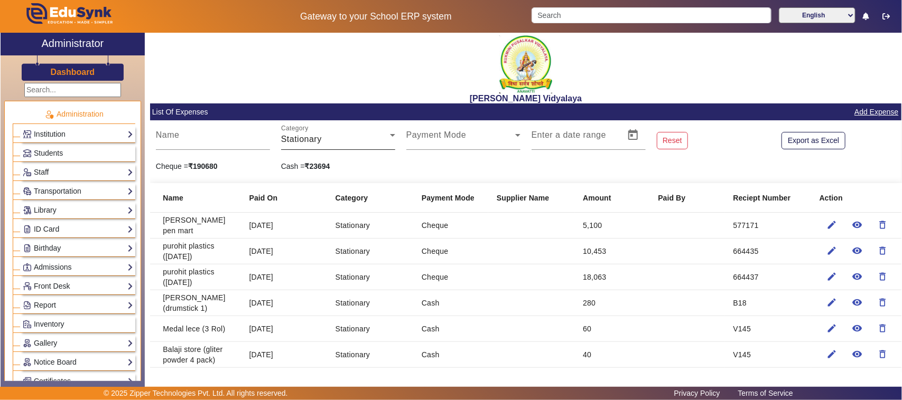
click at [302, 135] on div "Stationary" at bounding box center [335, 139] width 109 height 13
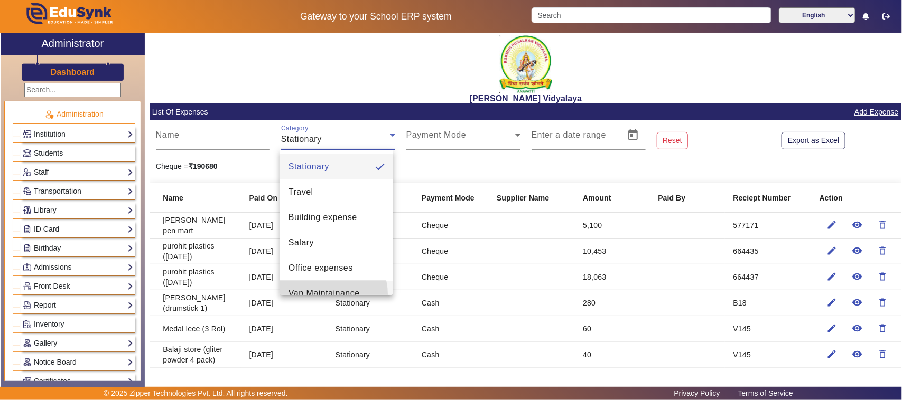
click at [324, 295] on span "Van Maintainance" at bounding box center [323, 293] width 71 height 13
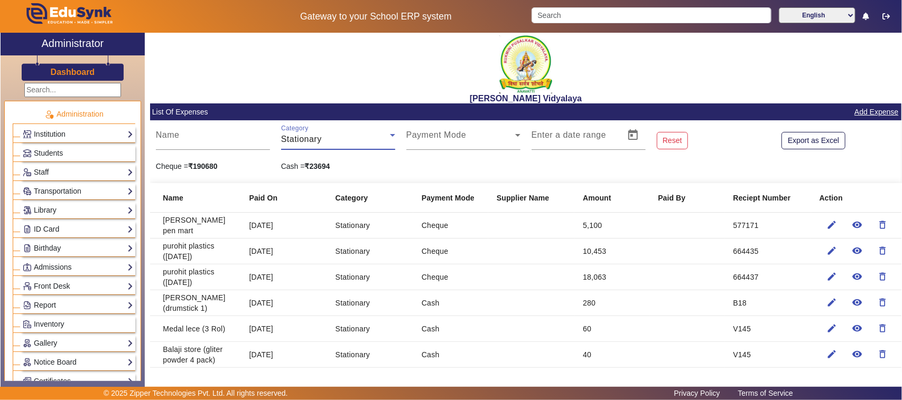
scroll to position [11, 0]
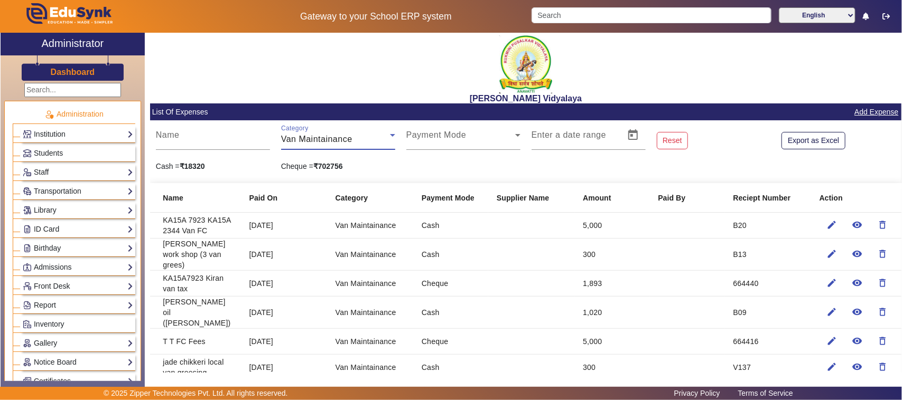
click at [317, 135] on span "Van Maintainance" at bounding box center [316, 139] width 71 height 9
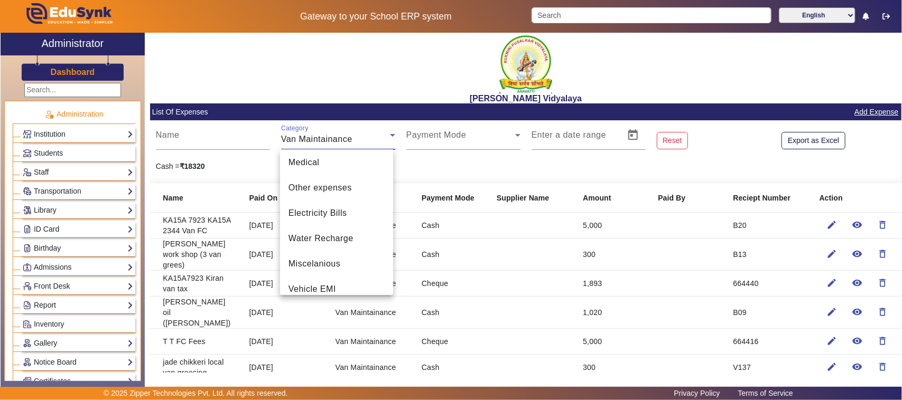
scroll to position [275, 0]
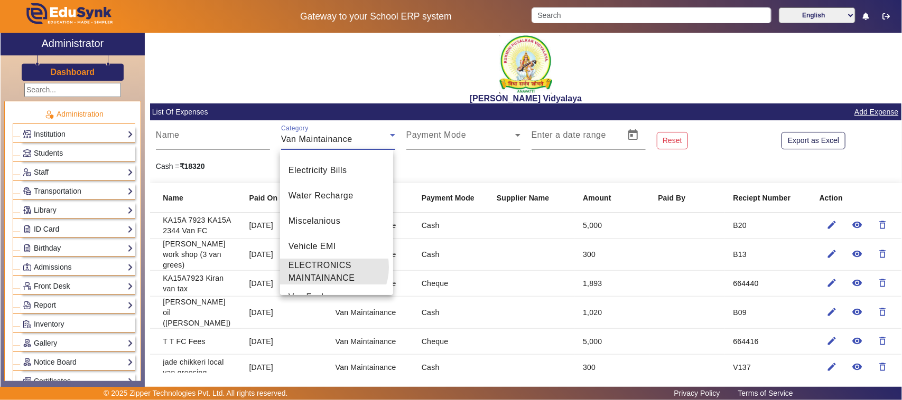
click at [330, 267] on span "ELECTRONICS MAINTAINANCE" at bounding box center [336, 271] width 96 height 25
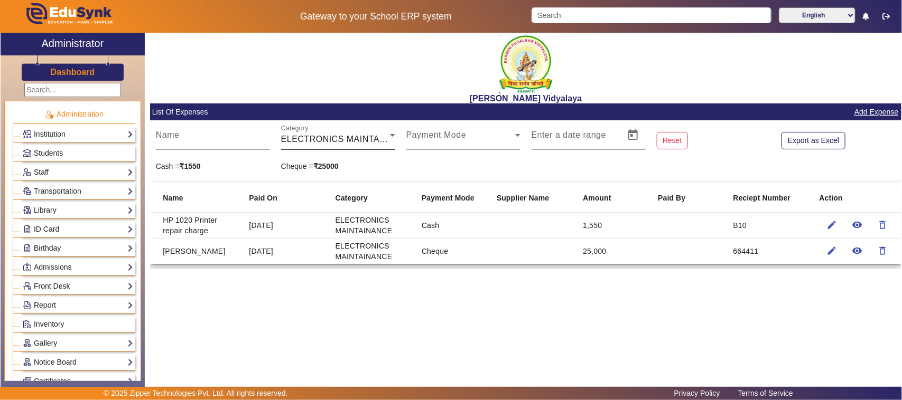
click at [307, 132] on mat-label "Category" at bounding box center [294, 128] width 27 height 7
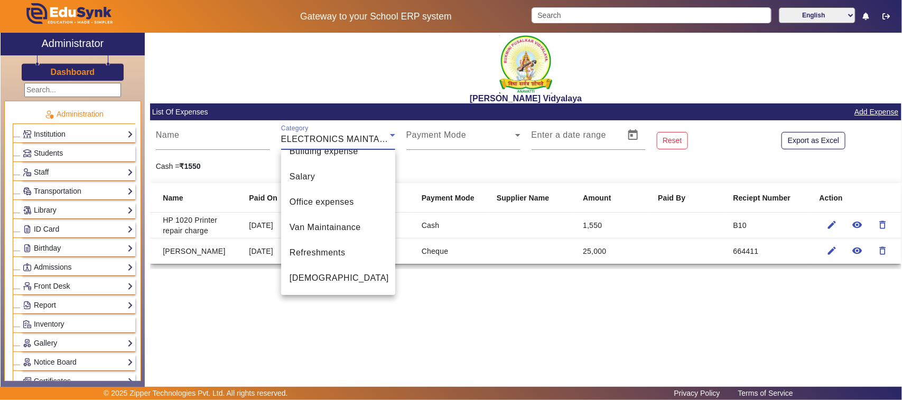
scroll to position [0, 0]
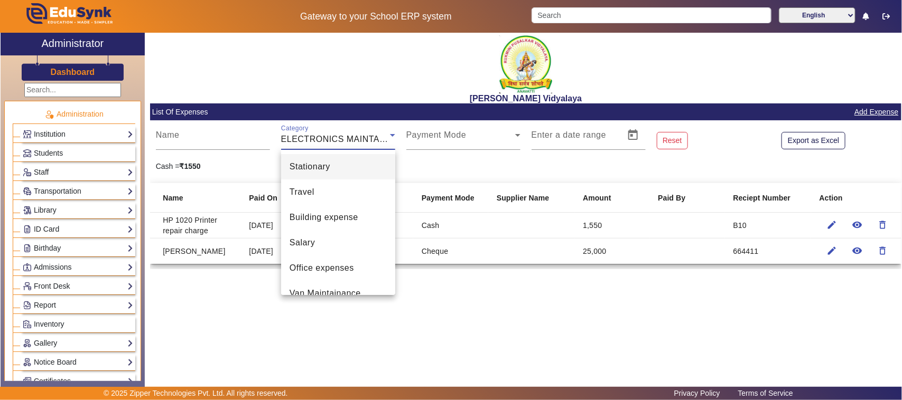
click at [321, 169] on span "Stationary" at bounding box center [309, 167] width 41 height 13
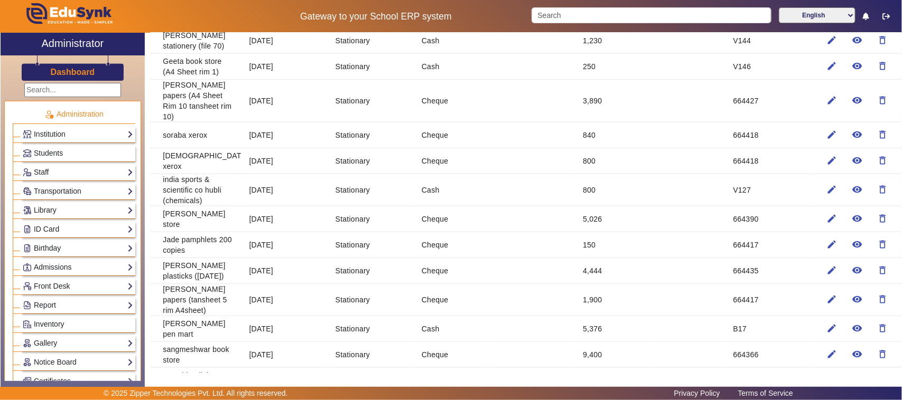
scroll to position [396, 0]
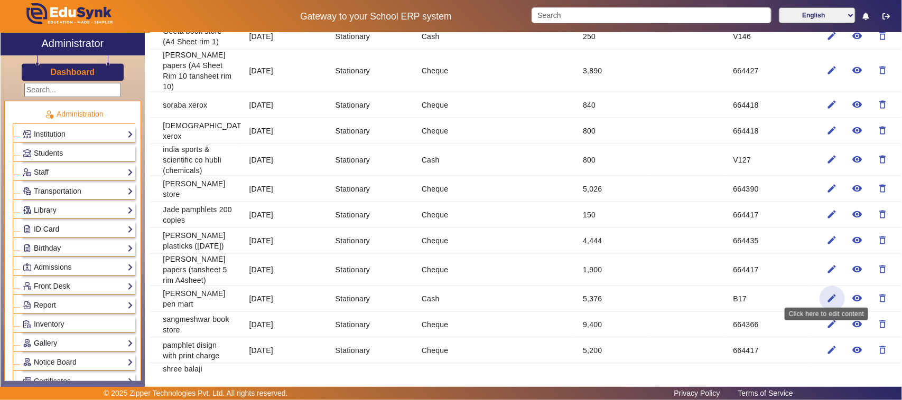
click at [827, 293] on mat-icon "edit" at bounding box center [832, 298] width 11 height 11
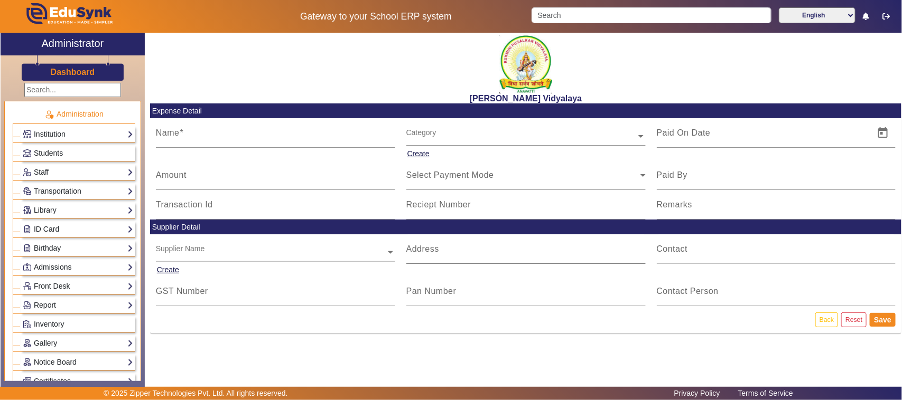
type input "Rajguru pen mart"
type input "05/06/2025"
type input "5376"
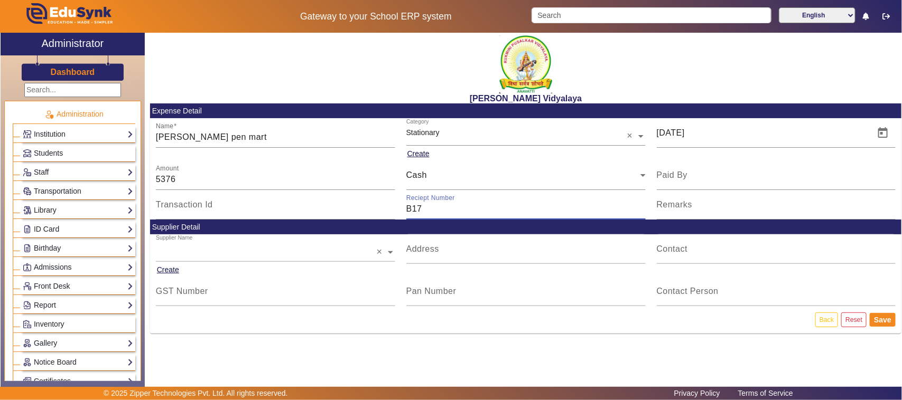
click at [434, 209] on input "B17" at bounding box center [525, 209] width 239 height 13
type input "B11"
click at [881, 320] on button "Save" at bounding box center [883, 320] width 26 height 14
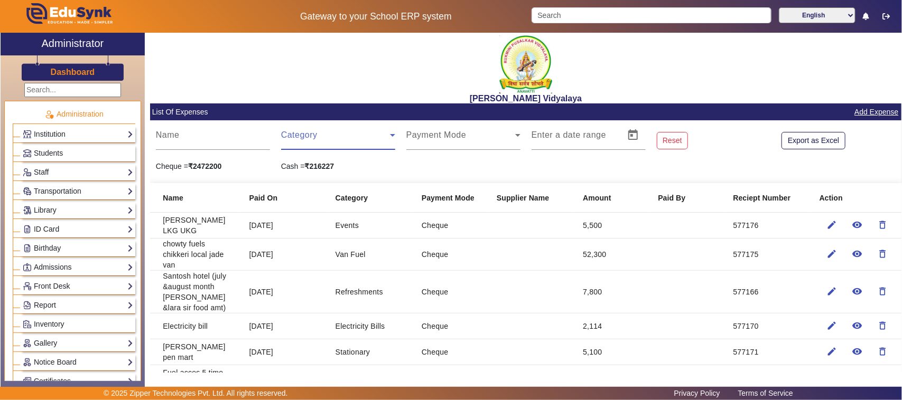
click at [296, 141] on span at bounding box center [335, 139] width 109 height 13
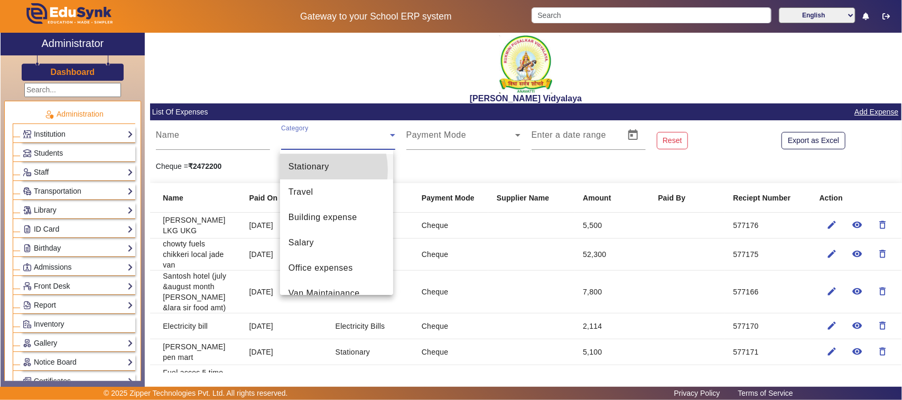
click at [307, 170] on span "Stationary" at bounding box center [308, 167] width 41 height 13
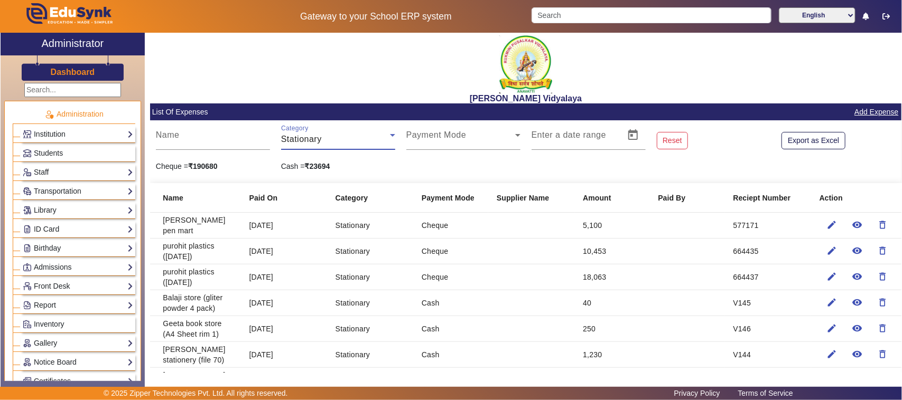
scroll to position [66, 0]
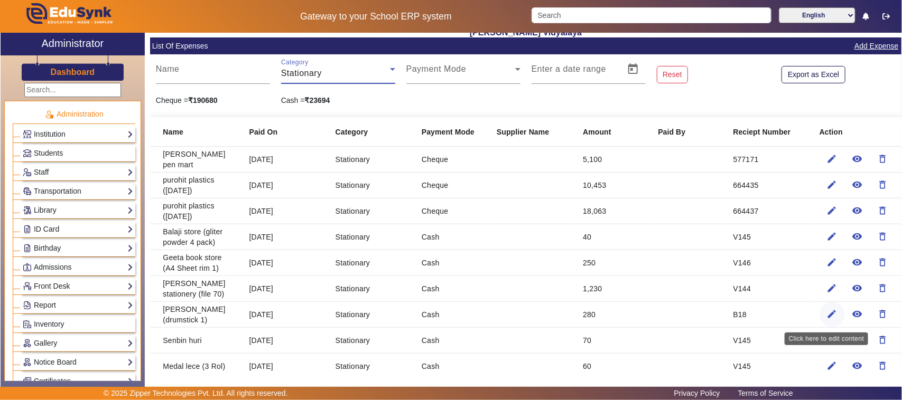
click at [827, 312] on mat-icon "edit" at bounding box center [832, 314] width 11 height 11
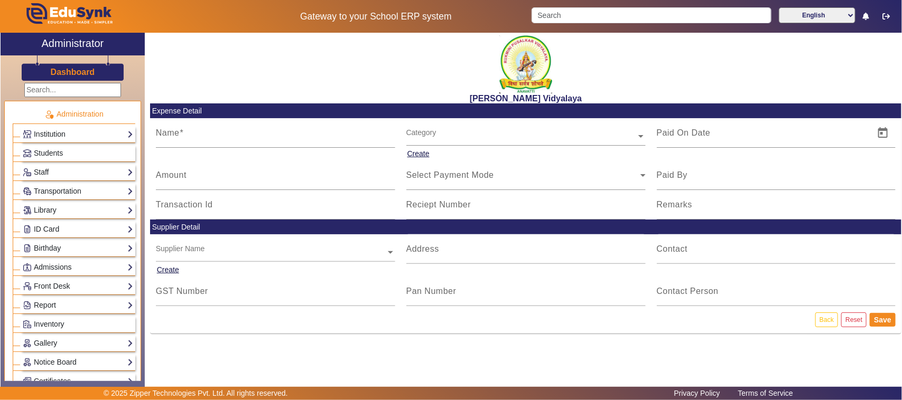
type input "Nagraj sir (drumstick 1)"
type input "14/08/2025"
type input "280"
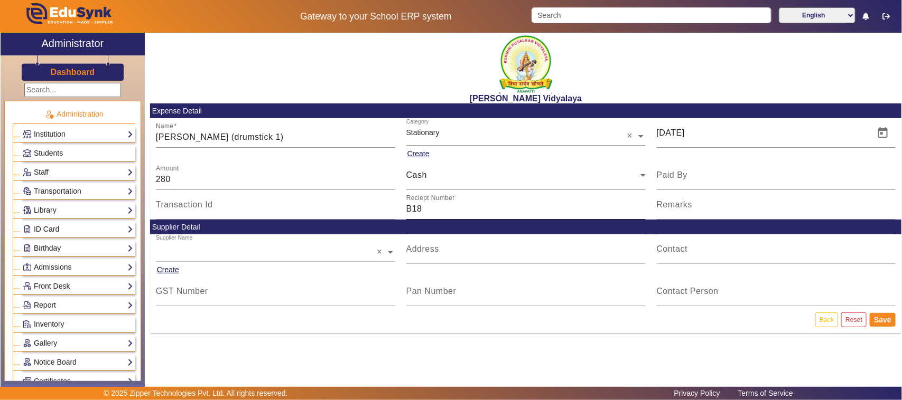
click at [424, 212] on input "B18" at bounding box center [525, 209] width 239 height 13
type input "B12"
click at [884, 321] on button "Save" at bounding box center [883, 320] width 26 height 14
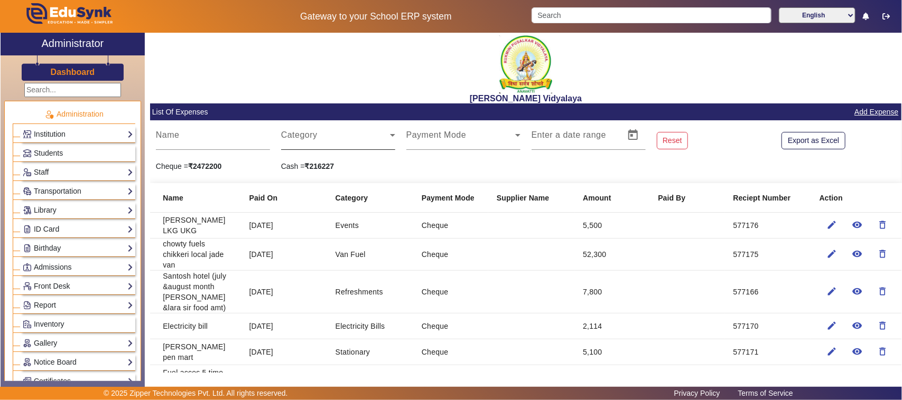
click at [315, 139] on span at bounding box center [335, 139] width 109 height 13
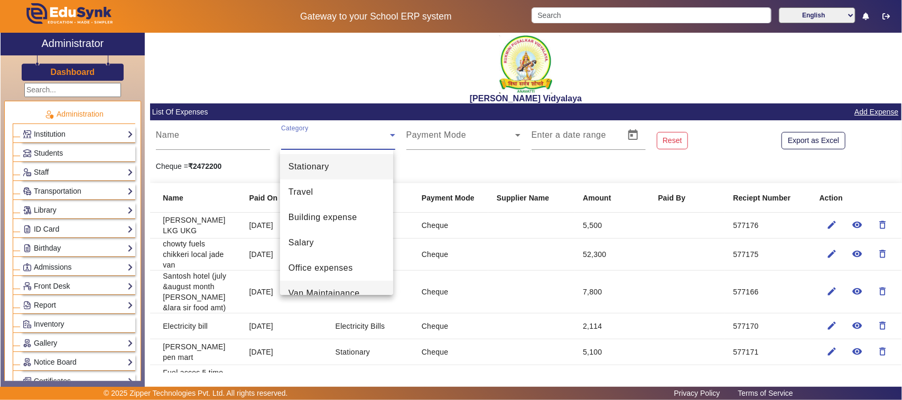
click at [306, 295] on span "Van Maintainance" at bounding box center [323, 293] width 71 height 13
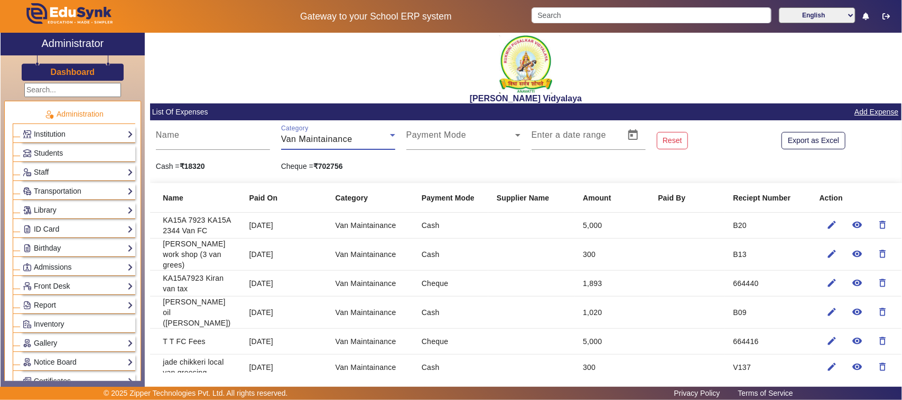
scroll to position [66, 0]
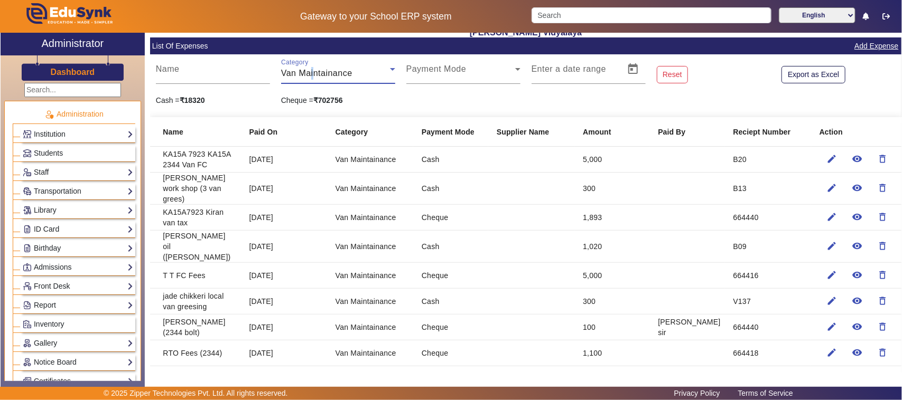
click at [311, 70] on span "Van Maintainance" at bounding box center [316, 73] width 71 height 9
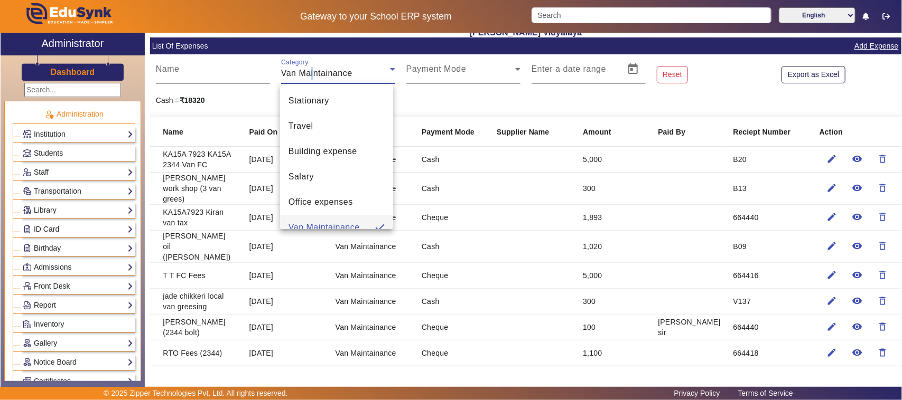
scroll to position [11, 0]
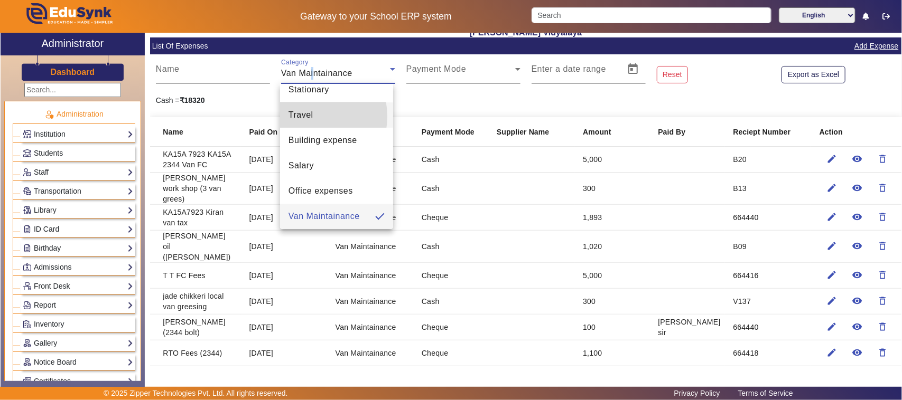
click at [309, 116] on span "Travel" at bounding box center [300, 115] width 25 height 13
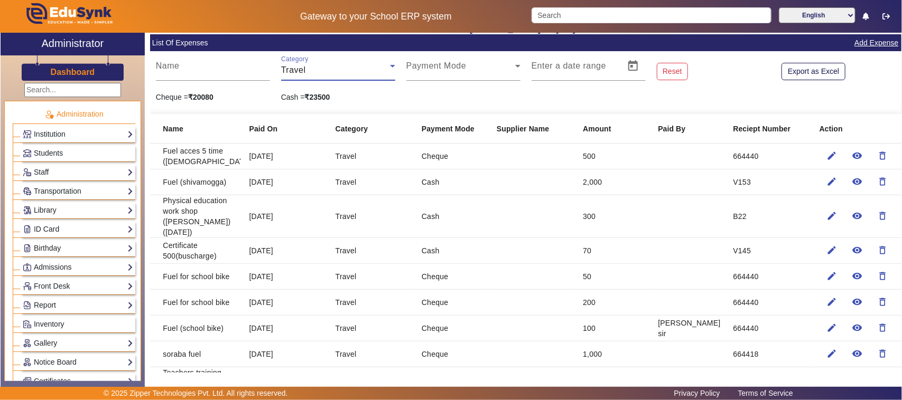
scroll to position [66, 0]
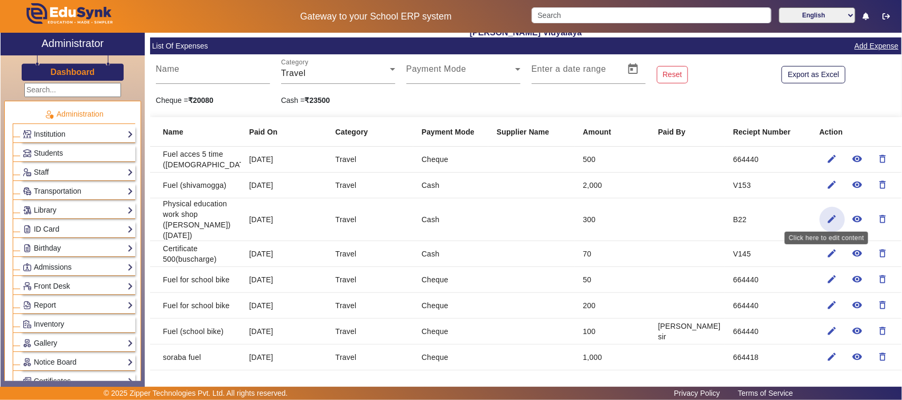
click at [827, 217] on mat-icon "edit" at bounding box center [832, 219] width 11 height 11
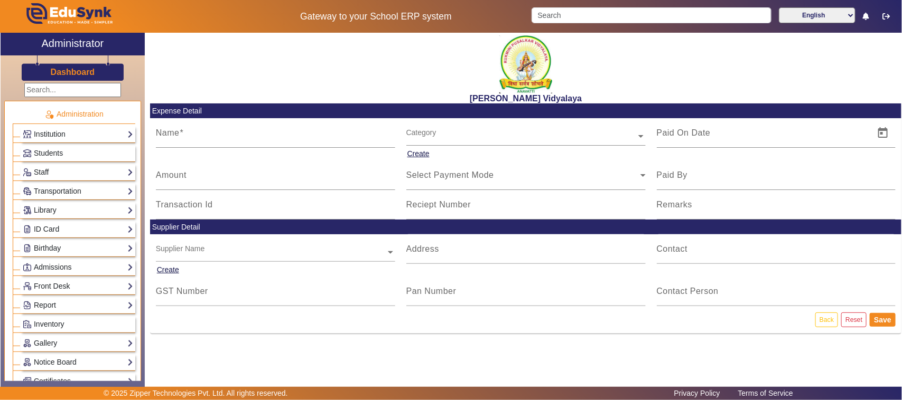
type input "Physical education work shop (nagraj sir) (3/9/25)"
type input "28/08/2025"
type input "300"
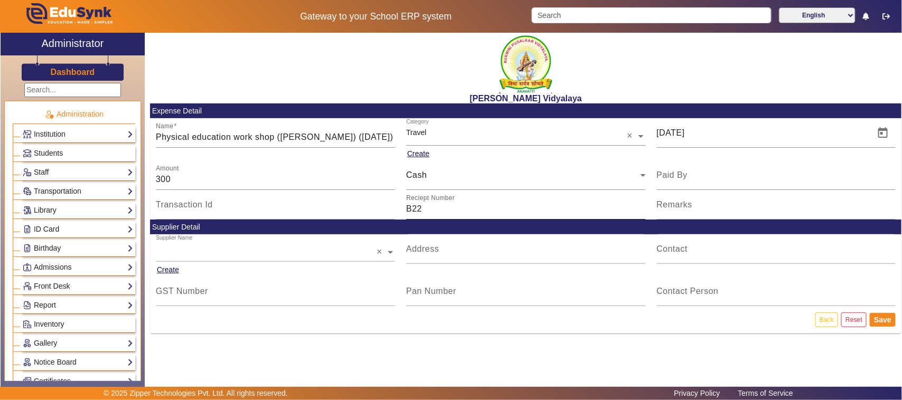
click at [421, 211] on input "B22" at bounding box center [525, 209] width 239 height 13
type input "B14"
click at [880, 130] on span "Open calendar" at bounding box center [882, 132] width 25 height 25
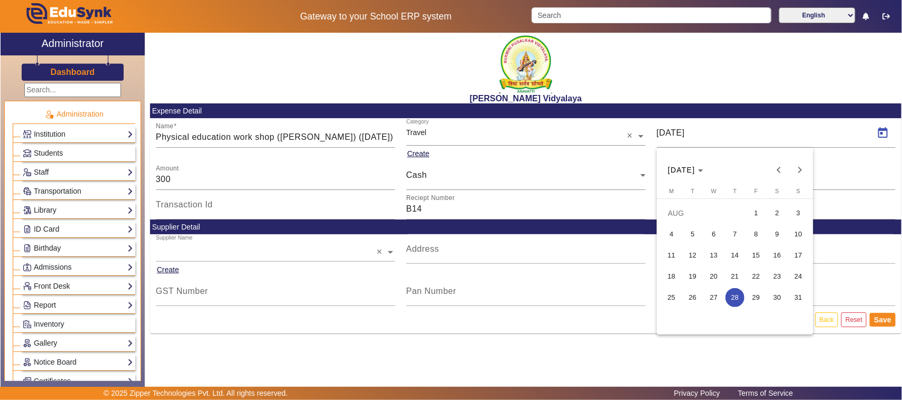
click at [780, 276] on span "23" at bounding box center [777, 276] width 19 height 19
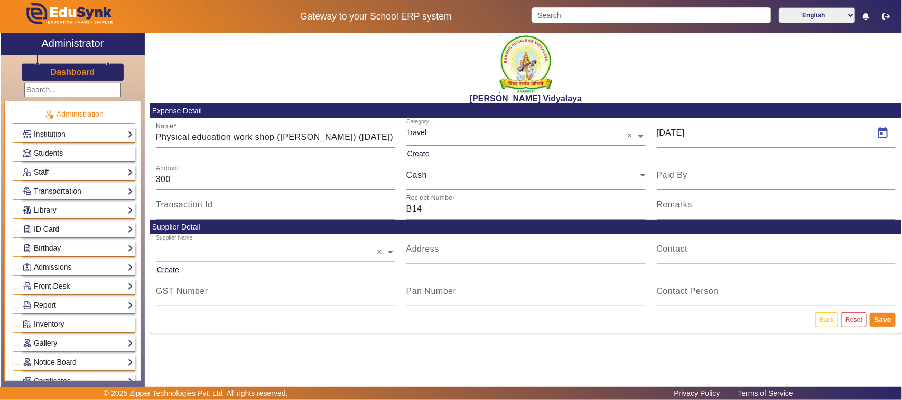
type input "23/08/2025"
click at [883, 320] on button "Save" at bounding box center [883, 320] width 26 height 14
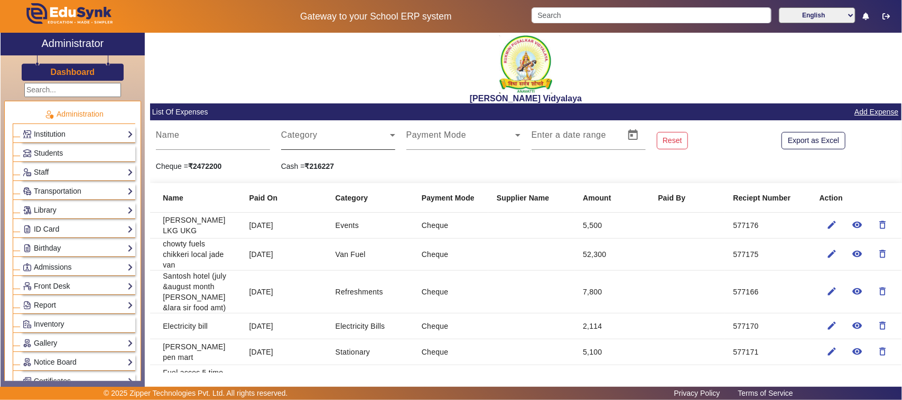
click at [308, 139] on span at bounding box center [335, 139] width 109 height 13
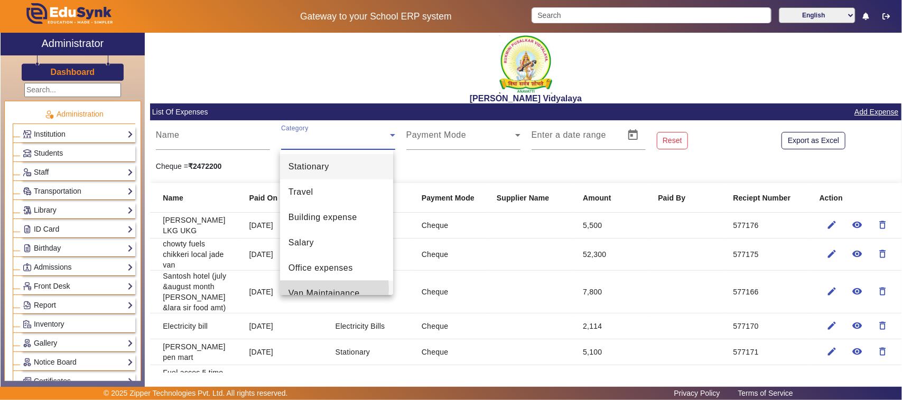
click at [315, 288] on span "Van Maintainance" at bounding box center [323, 293] width 71 height 13
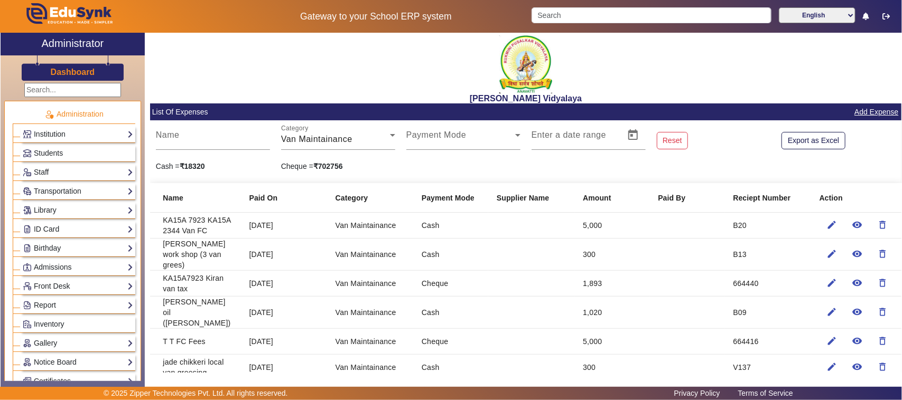
click at [878, 110] on link "Add Expense" at bounding box center [876, 112] width 46 height 13
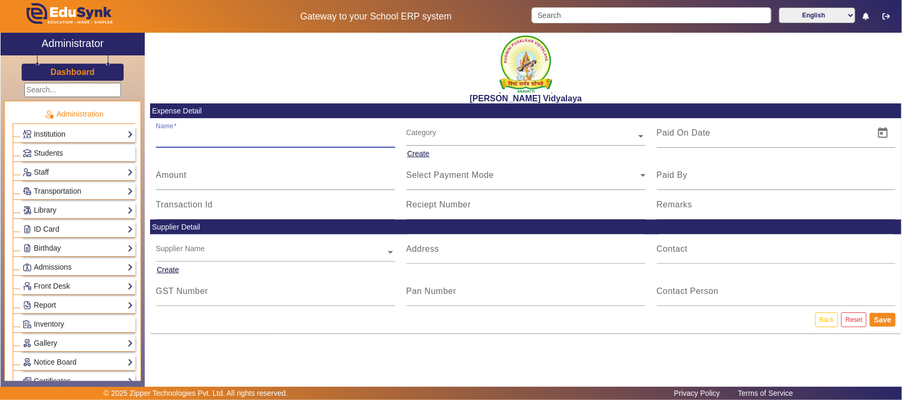
click at [204, 136] on input "Name" at bounding box center [275, 137] width 239 height 13
type input "Shree basweshwar tyre workshop (1/8//25)"
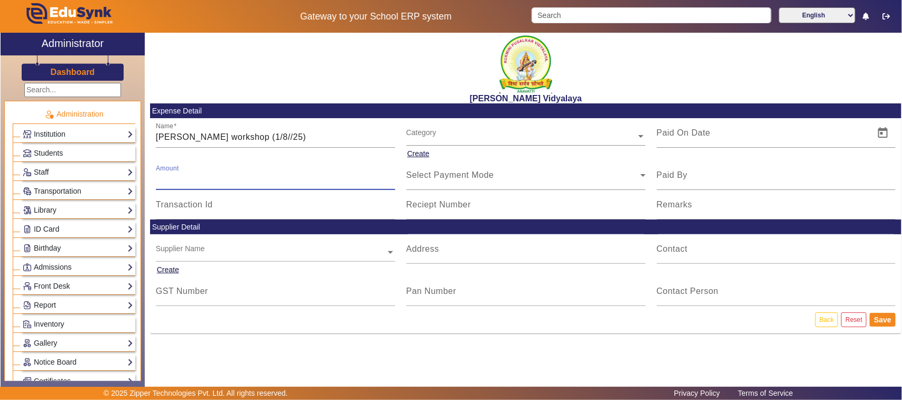
click at [172, 181] on input "Amount" at bounding box center [275, 179] width 239 height 13
type input "250"
click at [417, 136] on input "text" at bounding box center [525, 136] width 239 height 11
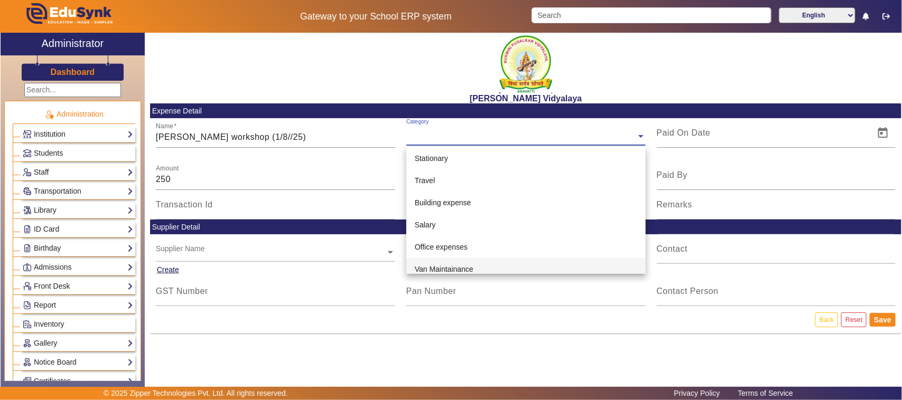
click at [424, 268] on span "Van Maintainance" at bounding box center [444, 269] width 59 height 8
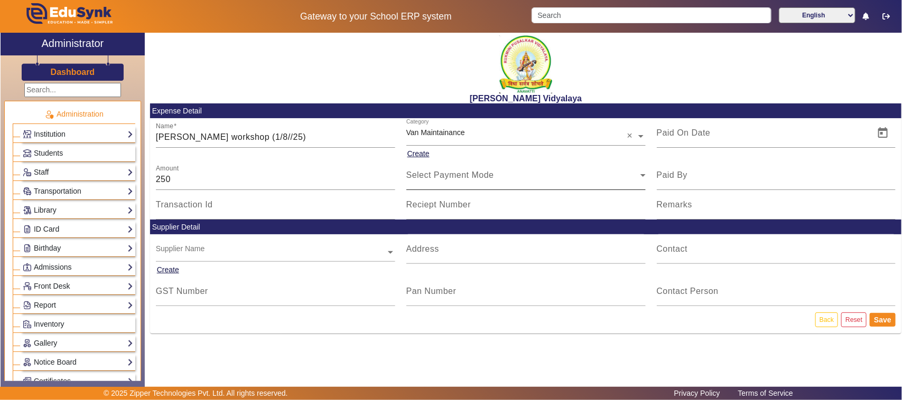
click at [429, 182] on div "Select Payment Mode" at bounding box center [525, 176] width 239 height 30
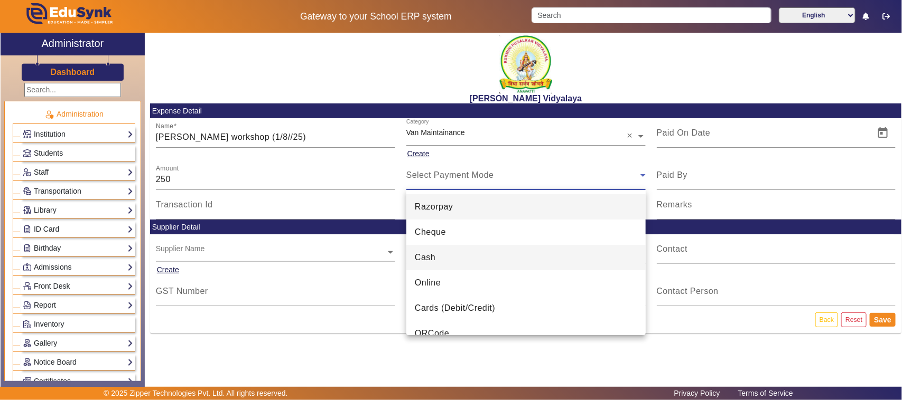
click at [422, 260] on span "Cash" at bounding box center [425, 257] width 21 height 13
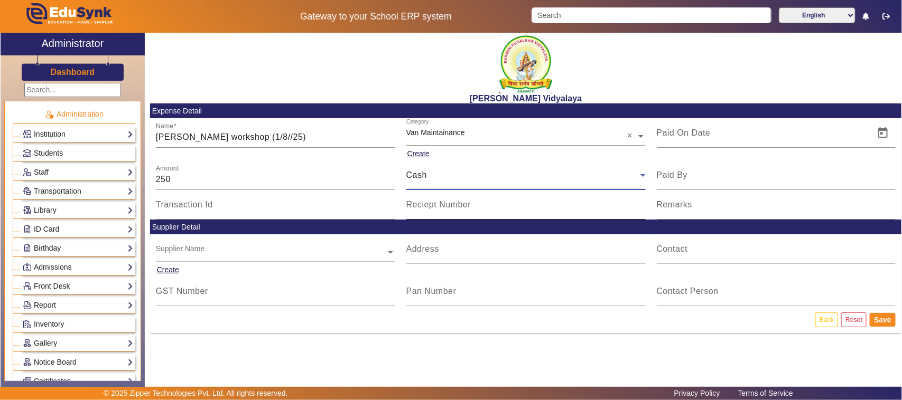
click at [427, 210] on input "Reciept Number" at bounding box center [525, 209] width 239 height 13
type input "B15"
click at [880, 136] on span "Open calendar" at bounding box center [882, 132] width 25 height 25
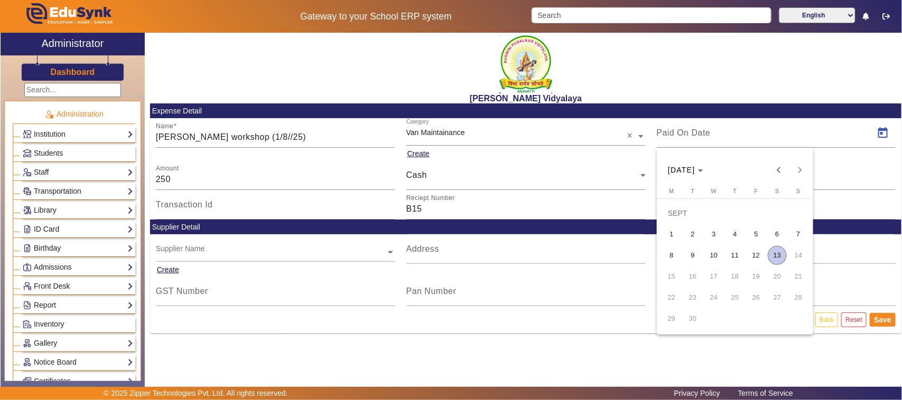
click at [737, 259] on span "11" at bounding box center [734, 255] width 19 height 19
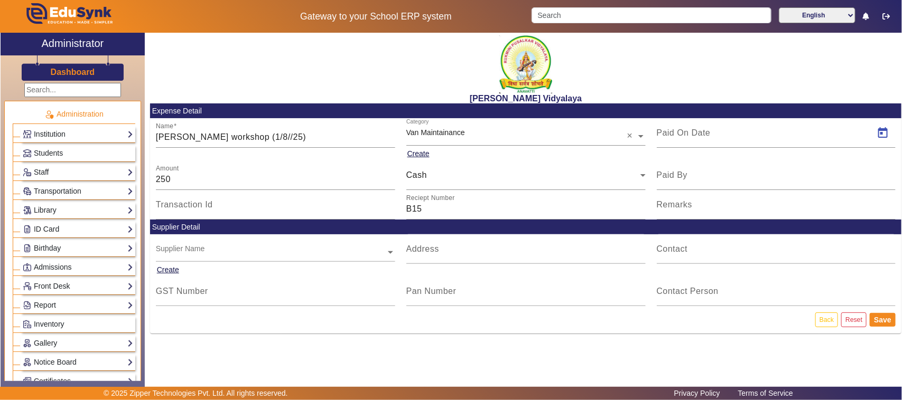
type input "11/09/2025"
click at [334, 138] on input "Shree basweshwar tyre workshop (1/8//25)" at bounding box center [275, 137] width 239 height 13
type input "Shree basweshwar tyre workshop (1/8//25) VAN Grees"
click at [885, 320] on button "Save" at bounding box center [883, 320] width 26 height 14
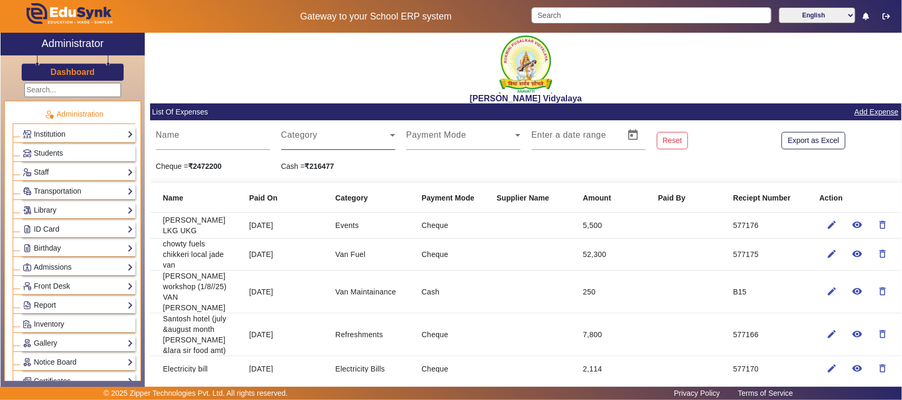
click at [304, 135] on span at bounding box center [335, 139] width 109 height 13
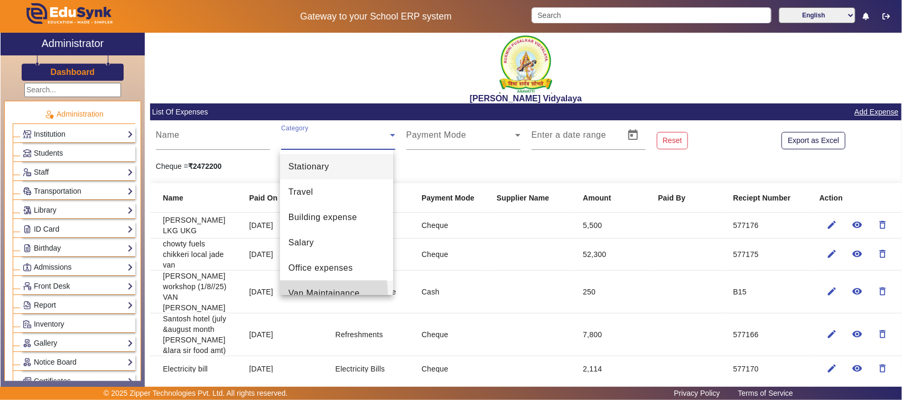
click at [320, 292] on span "Van Maintainance" at bounding box center [323, 293] width 71 height 13
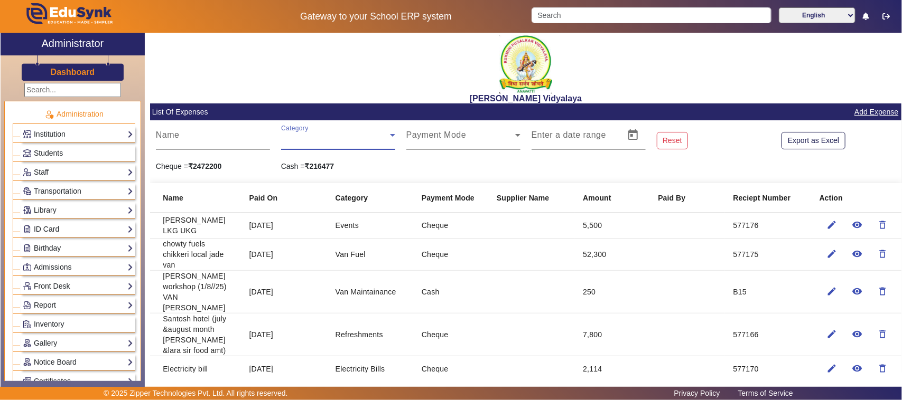
scroll to position [11, 0]
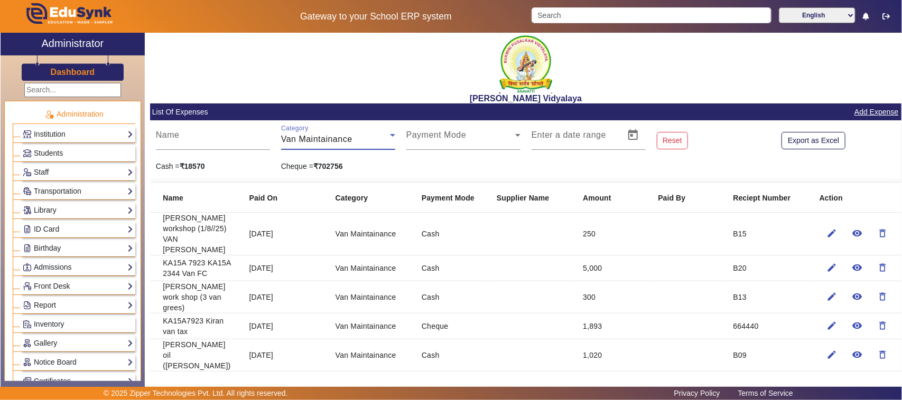
click at [862, 114] on link "Add Expense" at bounding box center [876, 112] width 46 height 13
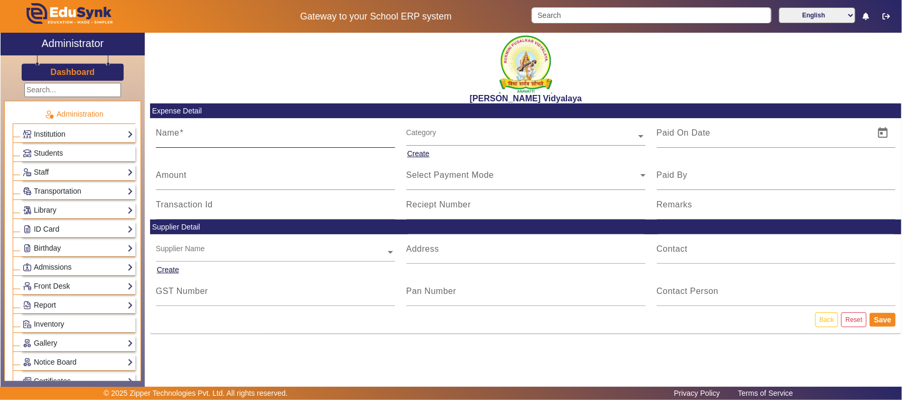
click at [218, 136] on input "Name" at bounding box center [275, 137] width 239 height 13
type input "shree basweshwar tyre work shop van grees"
click at [194, 175] on input "Amount" at bounding box center [275, 179] width 239 height 13
type input "300"
click at [415, 135] on input "text" at bounding box center [525, 136] width 239 height 11
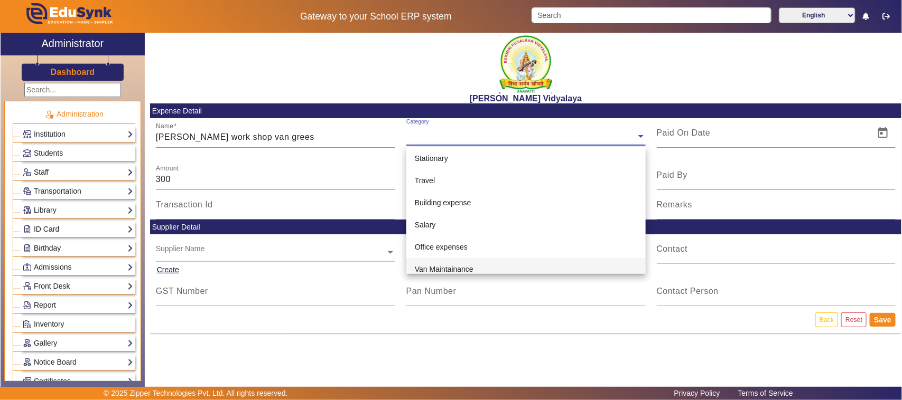
click at [431, 269] on span "Van Maintainance" at bounding box center [444, 269] width 59 height 8
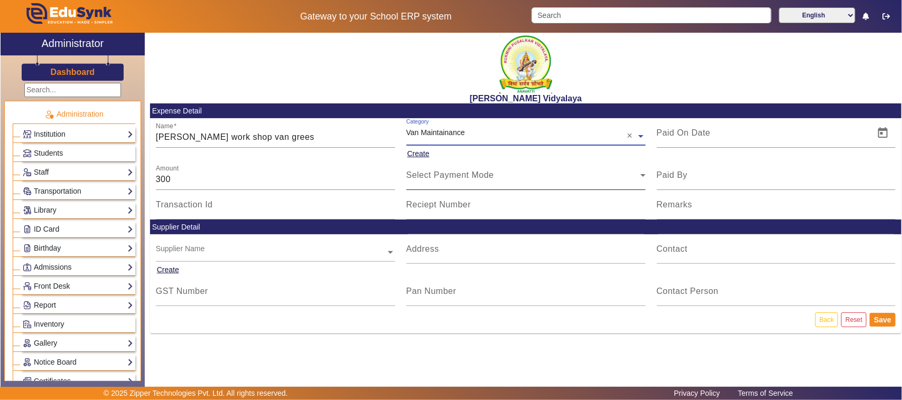
click at [439, 176] on span "Select Payment Mode" at bounding box center [450, 175] width 88 height 9
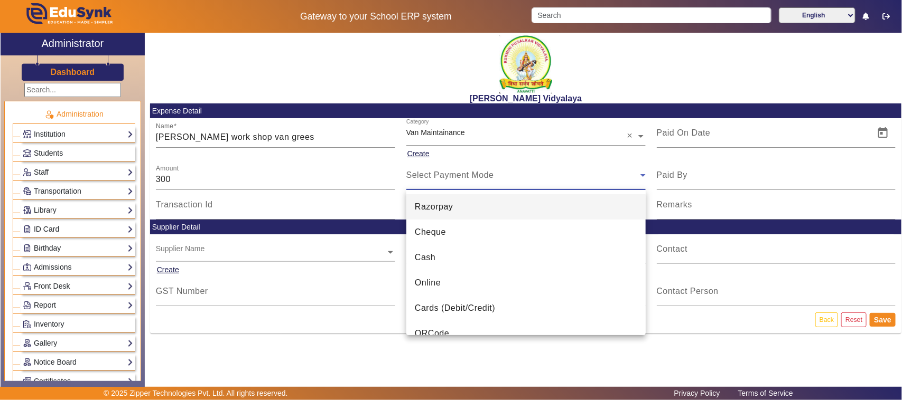
click at [428, 257] on span "Cash" at bounding box center [425, 257] width 21 height 13
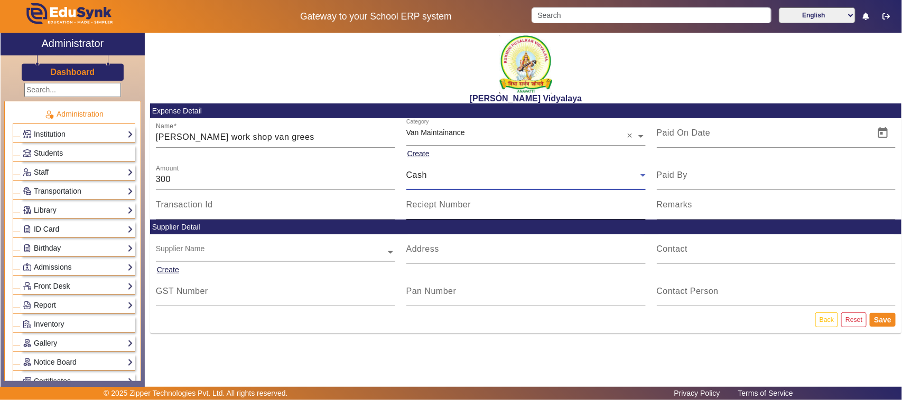
click at [431, 209] on mat-label "Reciept Number" at bounding box center [438, 204] width 65 height 9
click at [431, 210] on input "Reciept Number" at bounding box center [525, 209] width 239 height 13
type input "b"
type input "B16"
click at [878, 133] on span "Open calendar" at bounding box center [882, 132] width 25 height 25
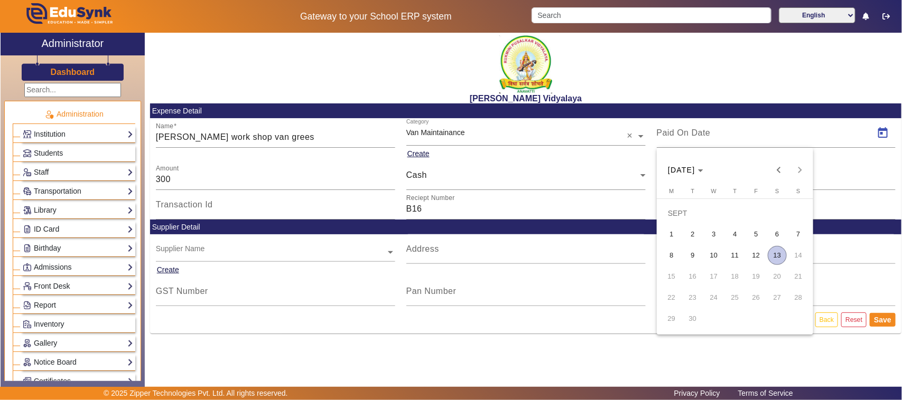
click at [736, 254] on span "11" at bounding box center [734, 255] width 19 height 19
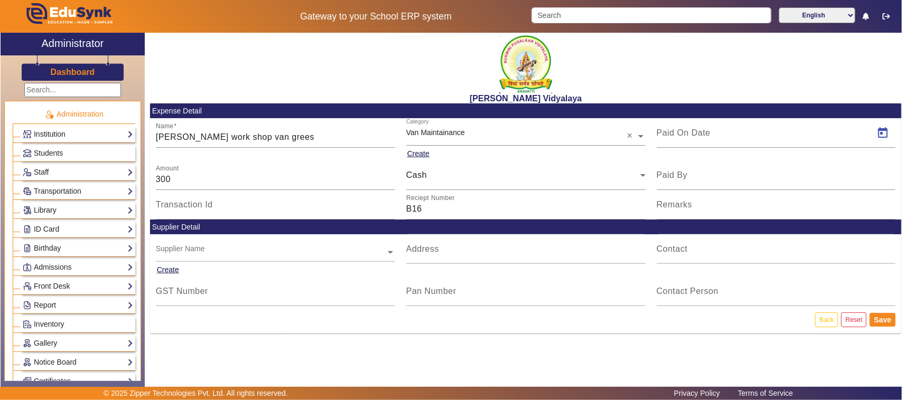
type input "11/09/2025"
click at [883, 320] on button "Save" at bounding box center [883, 320] width 26 height 14
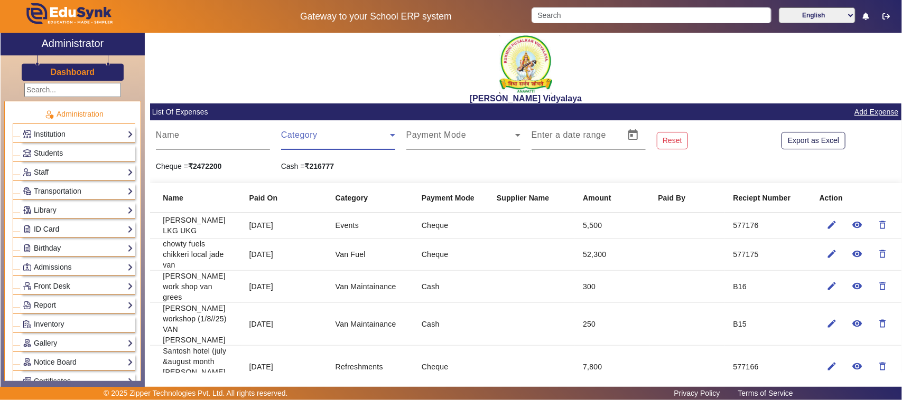
click at [295, 134] on span at bounding box center [335, 139] width 109 height 13
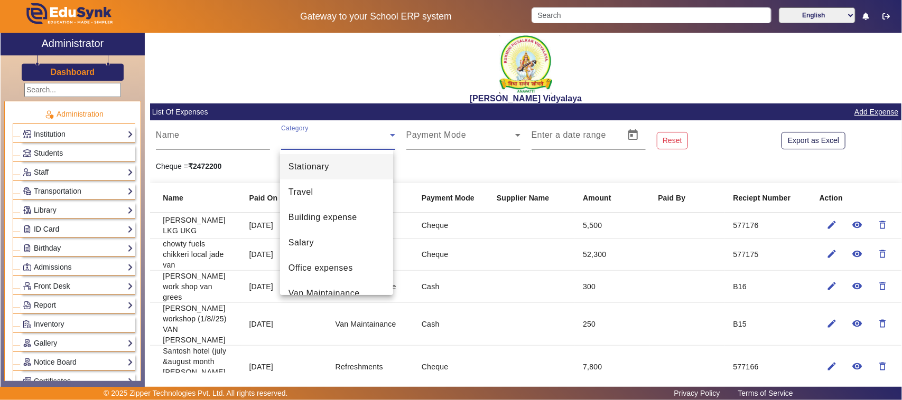
click at [301, 169] on span "Stationary" at bounding box center [308, 167] width 41 height 13
